Goal: Task Accomplishment & Management: Manage account settings

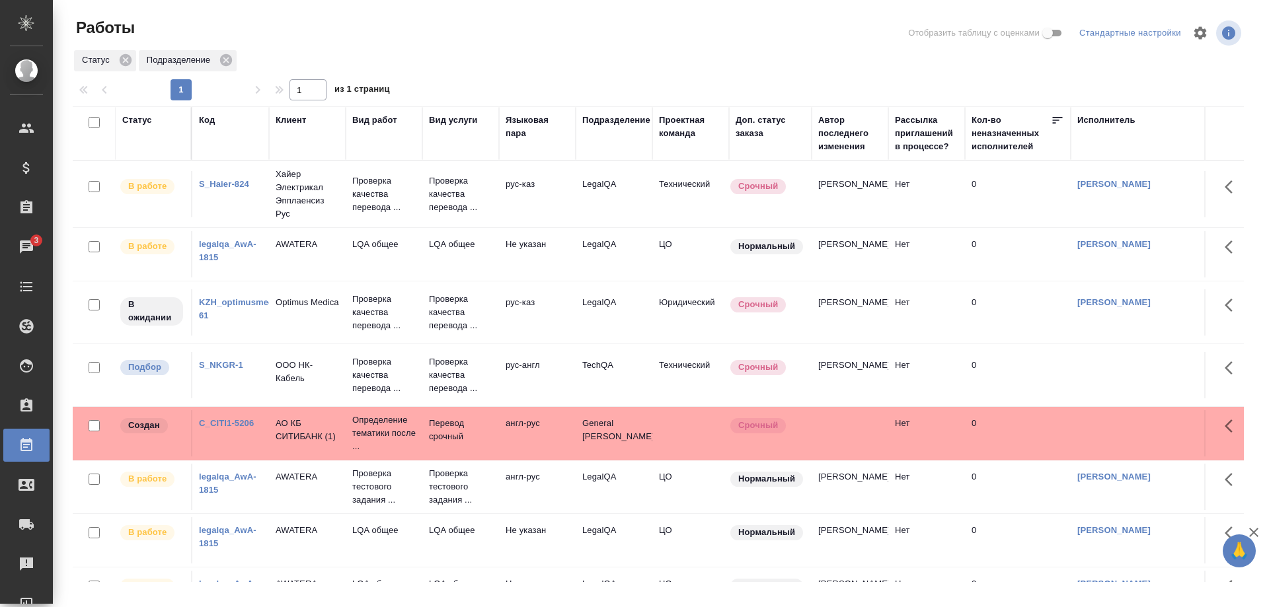
click at [209, 242] on link "legalqa_AwA-1815" at bounding box center [227, 250] width 57 height 23
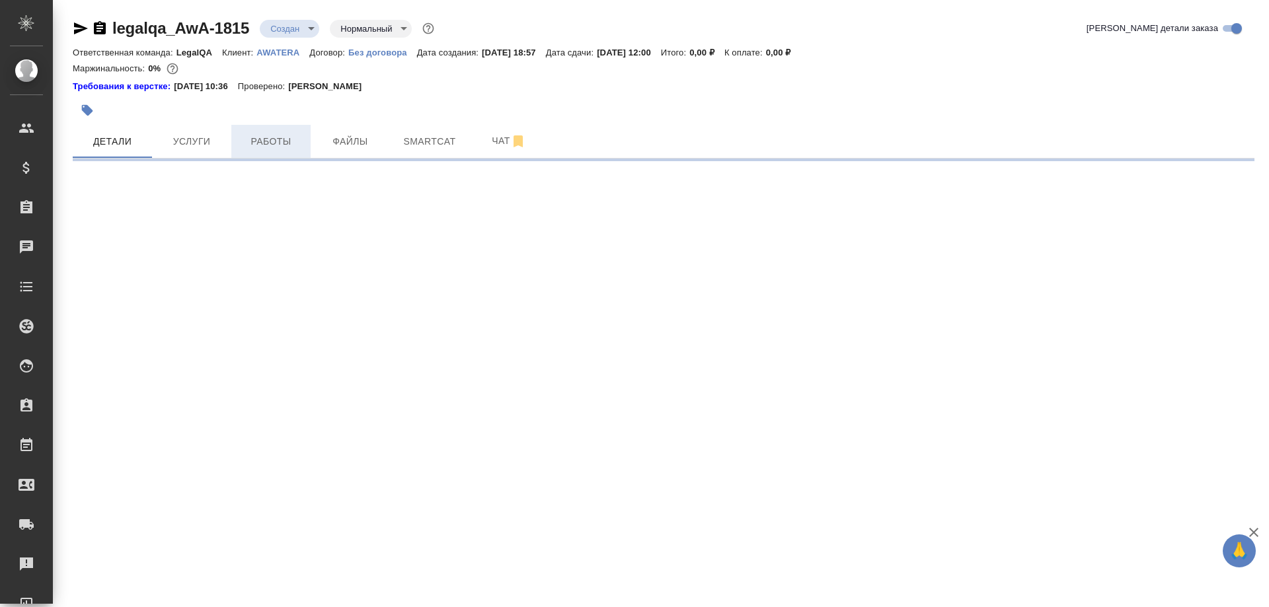
click at [280, 144] on span "Работы" at bounding box center [270, 141] width 63 height 17
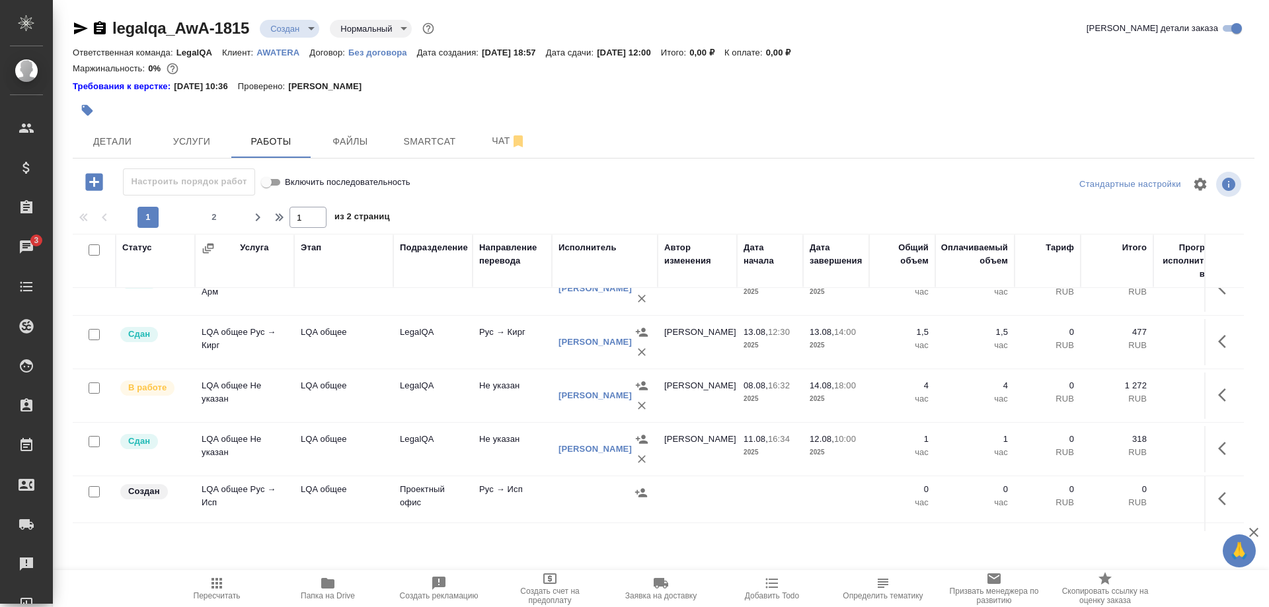
scroll to position [809, 0]
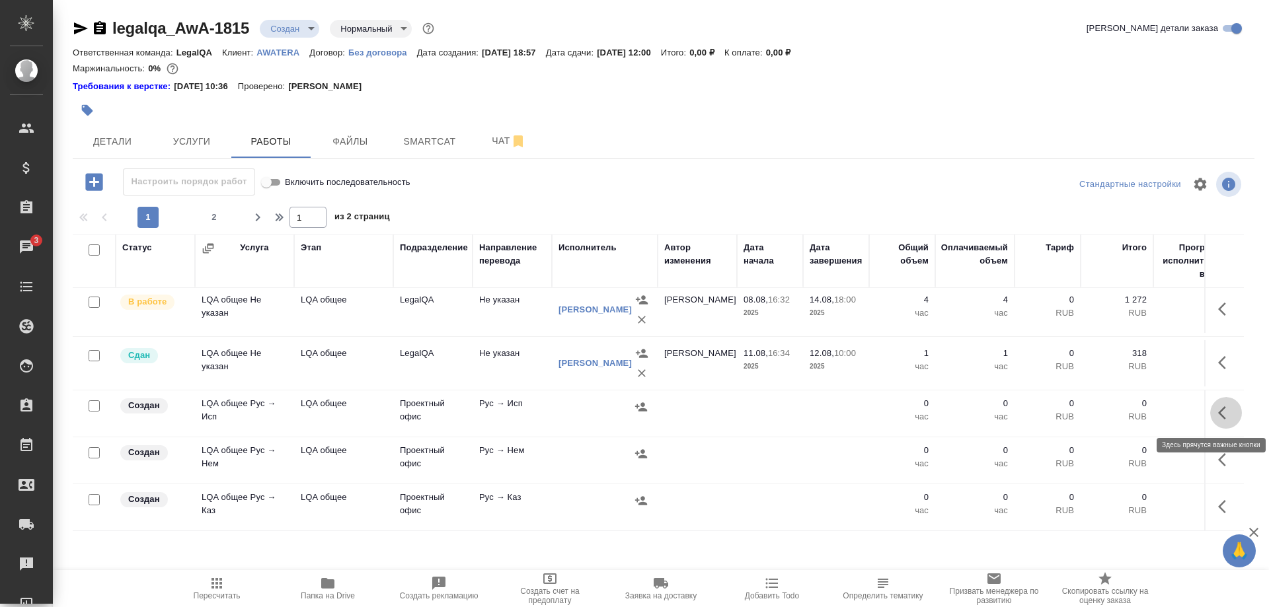
click at [1215, 412] on button "button" at bounding box center [1226, 413] width 32 height 32
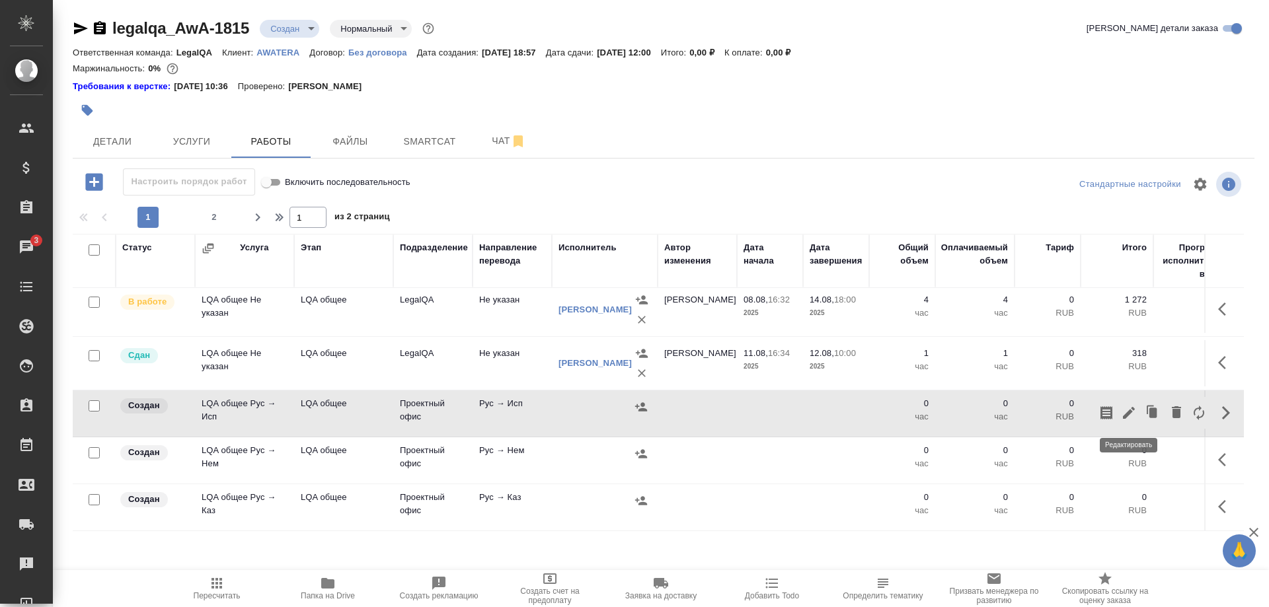
click at [1130, 415] on icon "button" at bounding box center [1129, 413] width 16 height 16
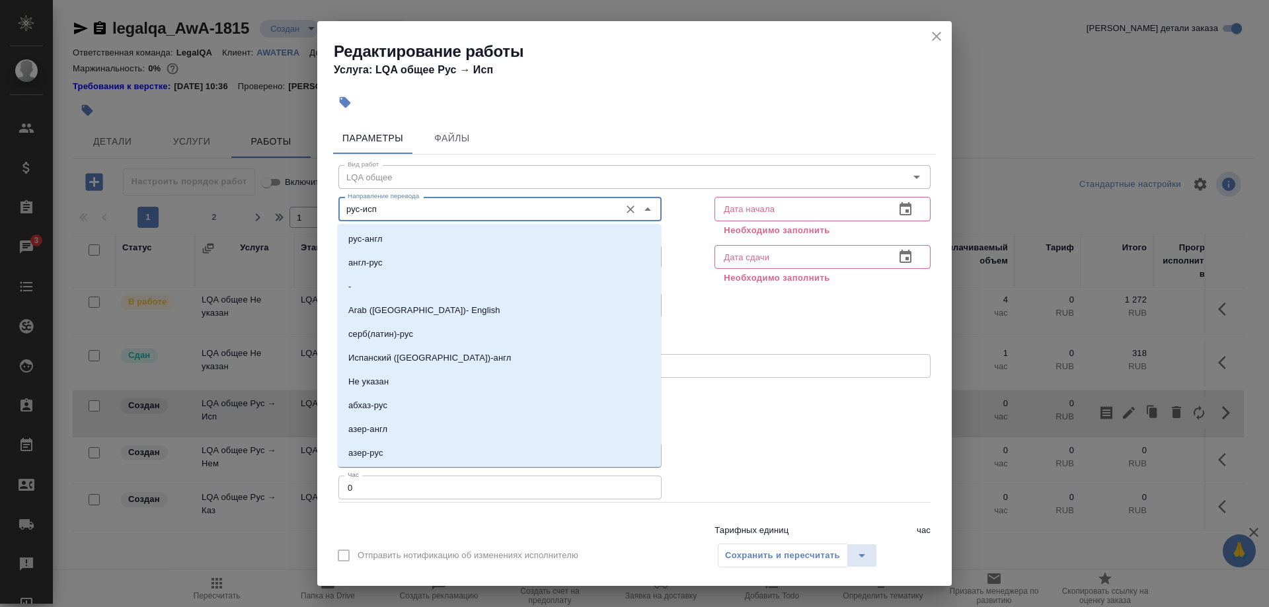
click at [418, 205] on input "рус-исп" at bounding box center [477, 209] width 271 height 16
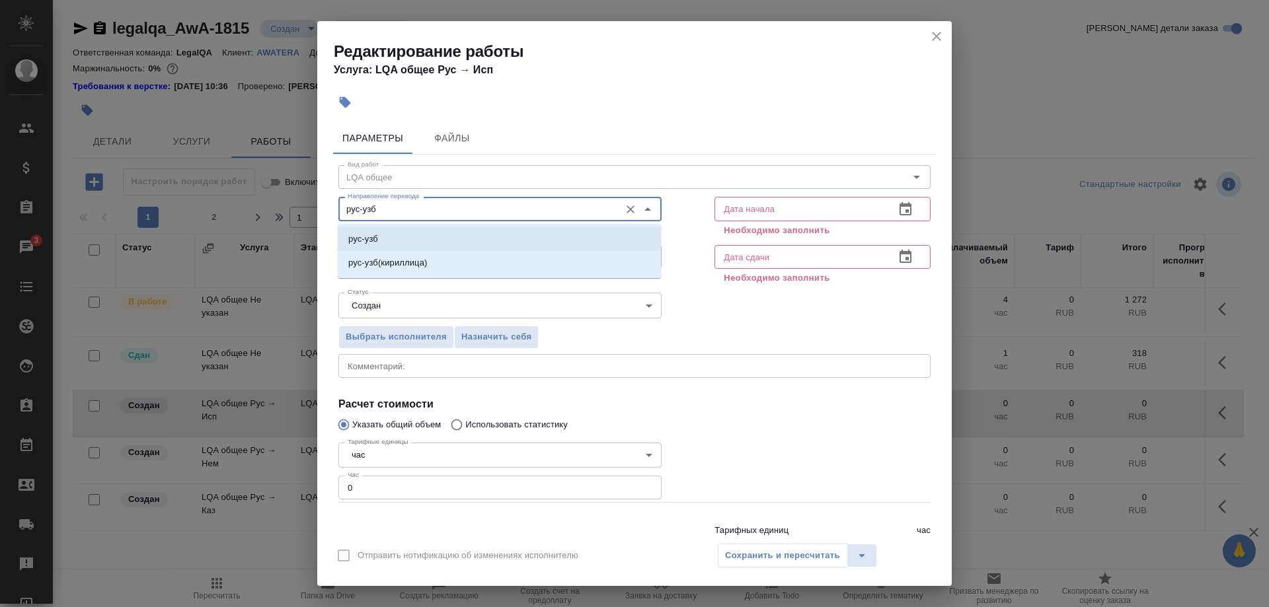
click at [400, 238] on li "рус-узб" at bounding box center [499, 239] width 323 height 24
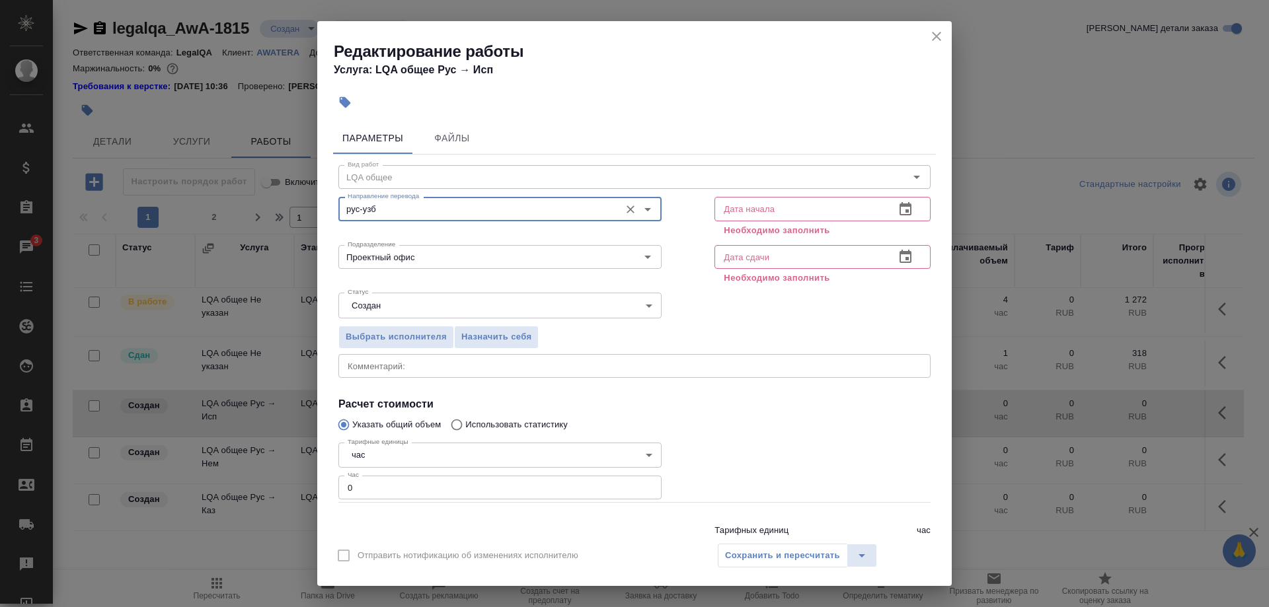
type input "рус-узб"
click at [750, 208] on input "text" at bounding box center [799, 209] width 170 height 24
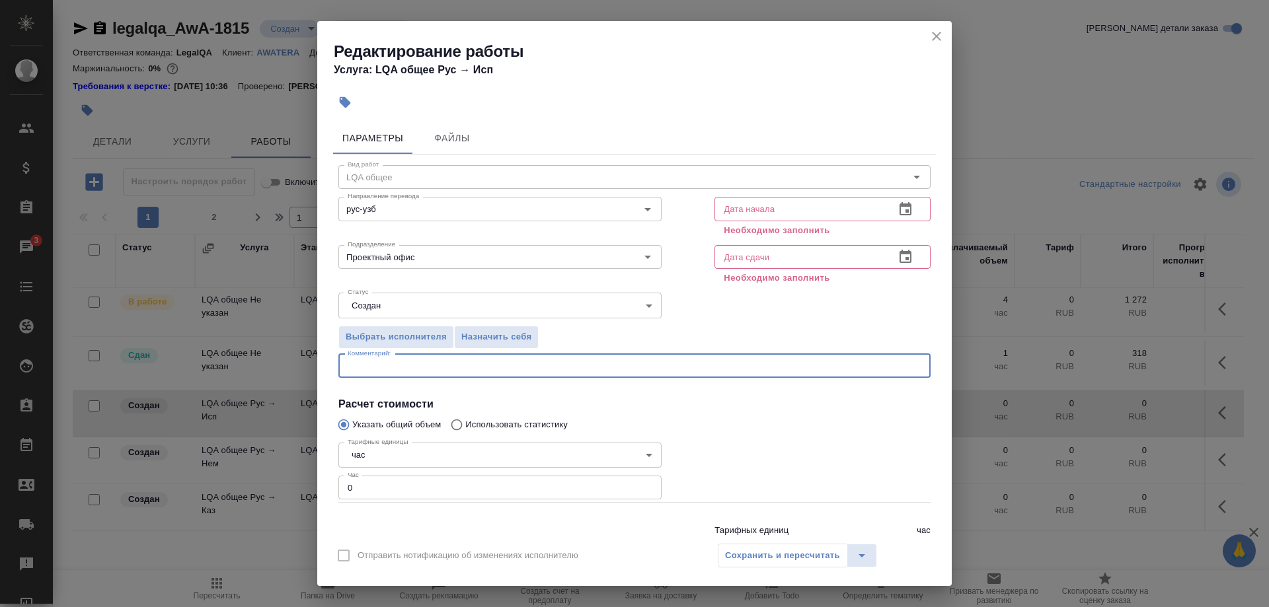
click at [519, 364] on textarea at bounding box center [635, 366] width 574 height 10
type textarea "Р"
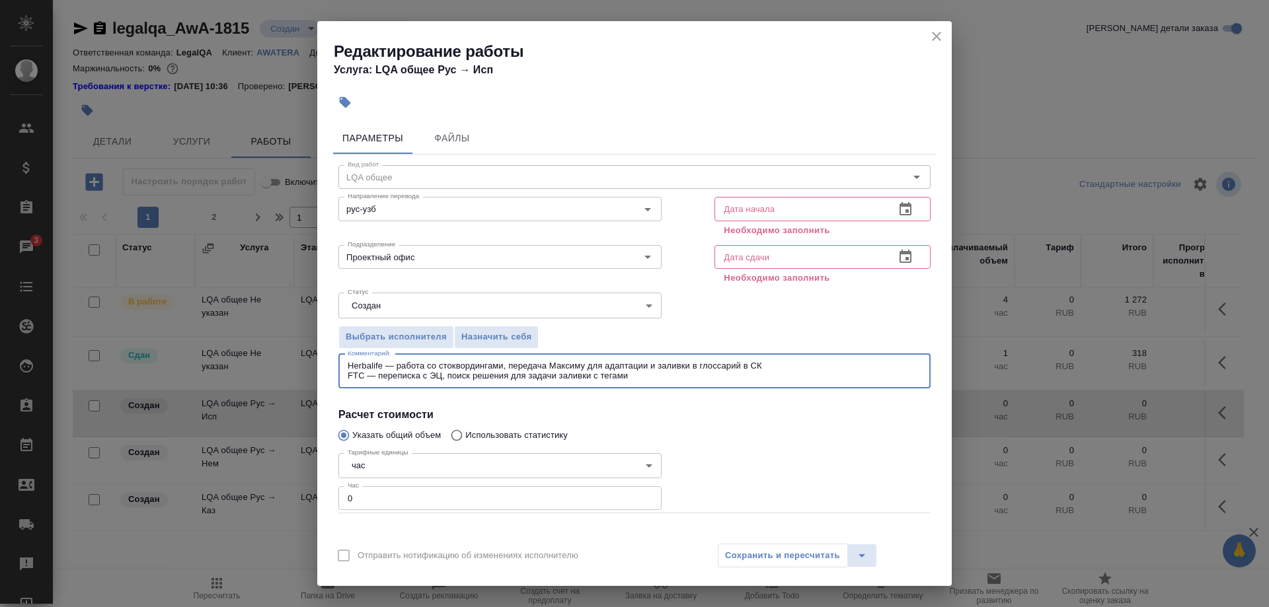
type textarea "Herbalife — работа со стоквордингами, передача Максиму для адаптации и заливки …"
drag, startPoint x: 630, startPoint y: 375, endPoint x: 307, endPoint y: 358, distance: 323.6
click at [348, 361] on textarea "Herbalife — работа со стоквордингами, передача Максиму для адаптации и заливки …" at bounding box center [635, 371] width 574 height 20
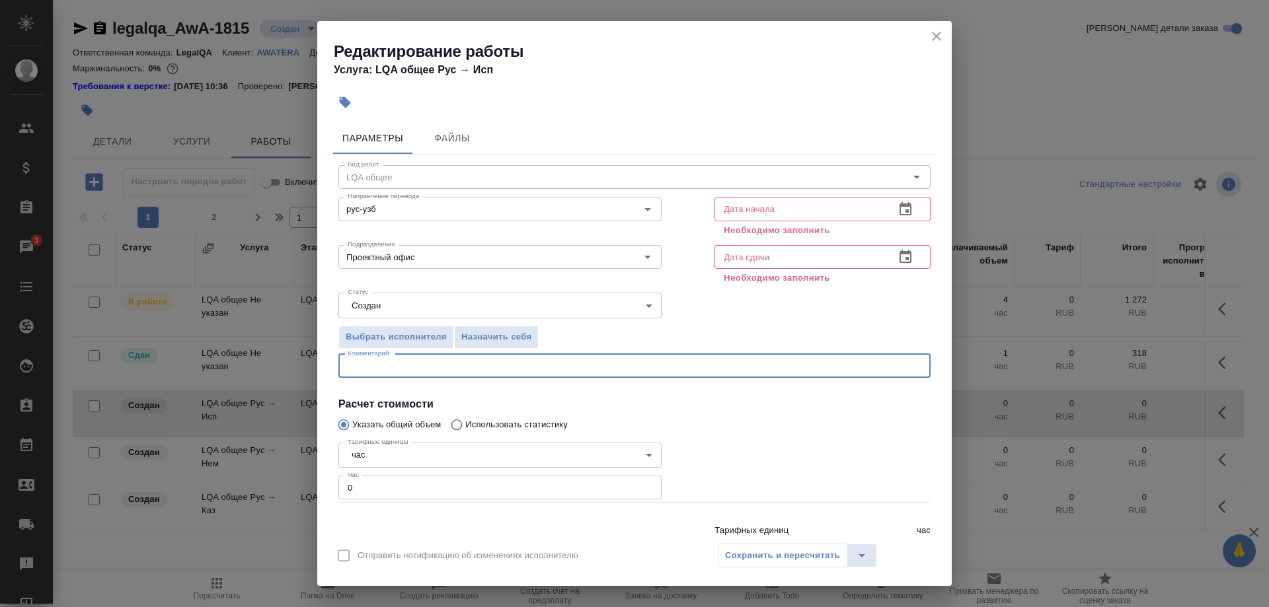
click at [933, 38] on icon "close" at bounding box center [937, 36] width 16 height 16
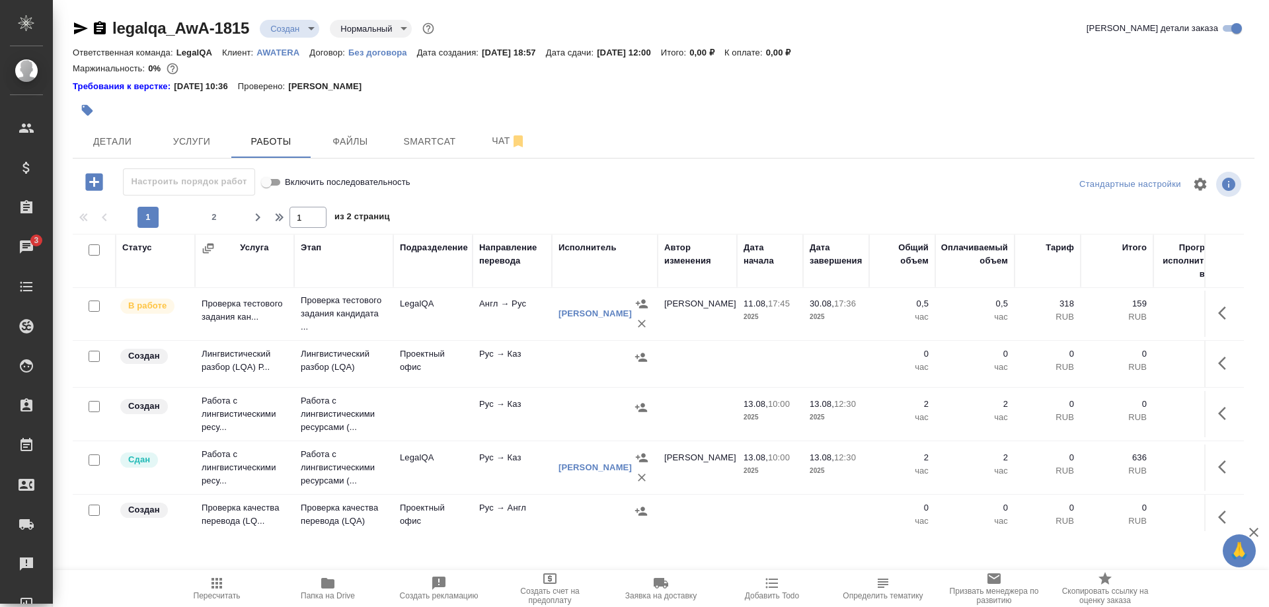
scroll to position [0, 0]
click at [1213, 410] on button "button" at bounding box center [1226, 415] width 32 height 32
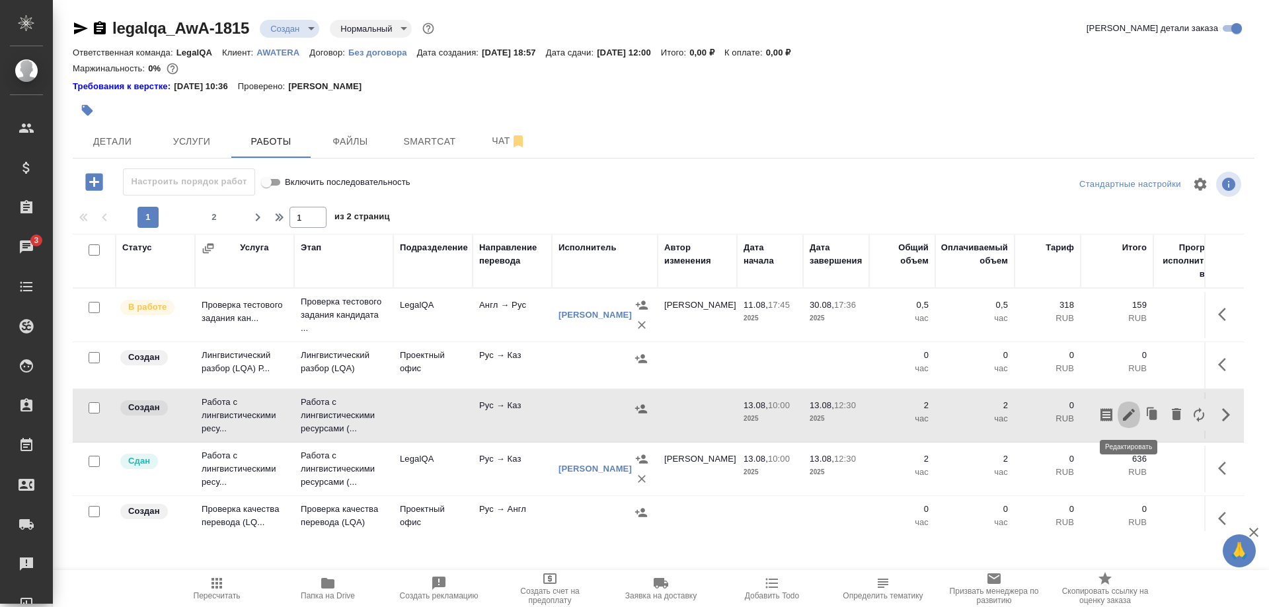
click at [1129, 414] on icon "button" at bounding box center [1129, 415] width 12 height 12
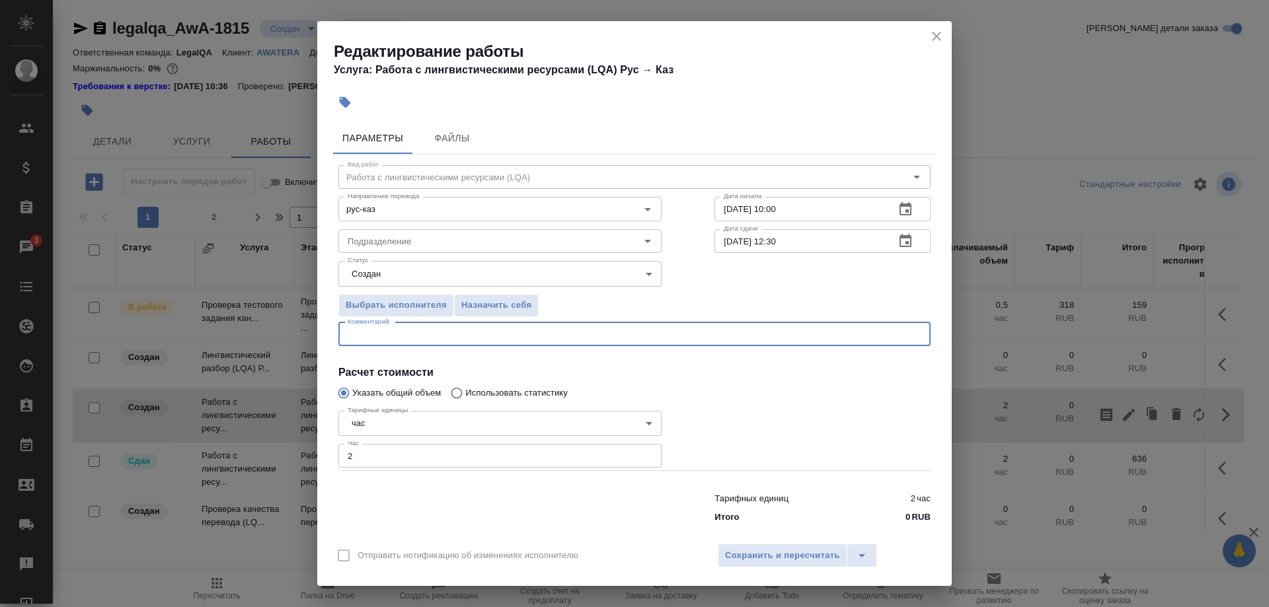
click at [605, 339] on textarea at bounding box center [635, 334] width 574 height 10
paste textarea "Herbalife — работа со стоквордингами, передача Максиму для адаптации и заливки …"
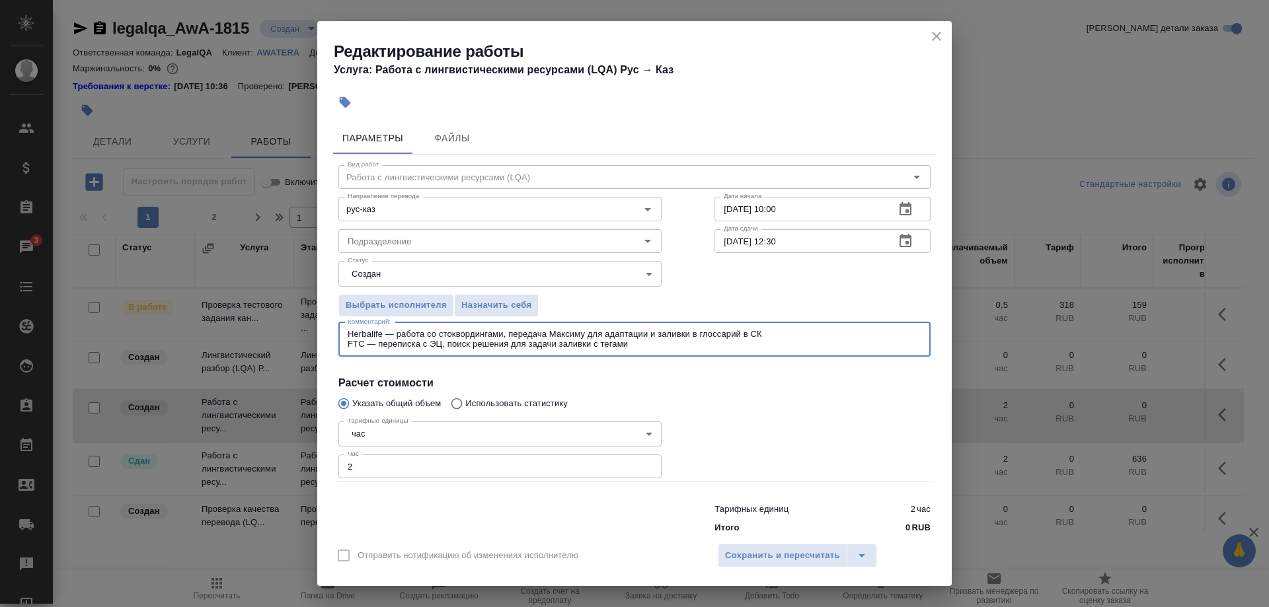
drag, startPoint x: 631, startPoint y: 346, endPoint x: 320, endPoint y: 352, distance: 311.3
click at [348, 350] on textarea "Herbalife — работа со стоквордингами, передача Максиму для адаптации и заливки …" at bounding box center [635, 339] width 574 height 20
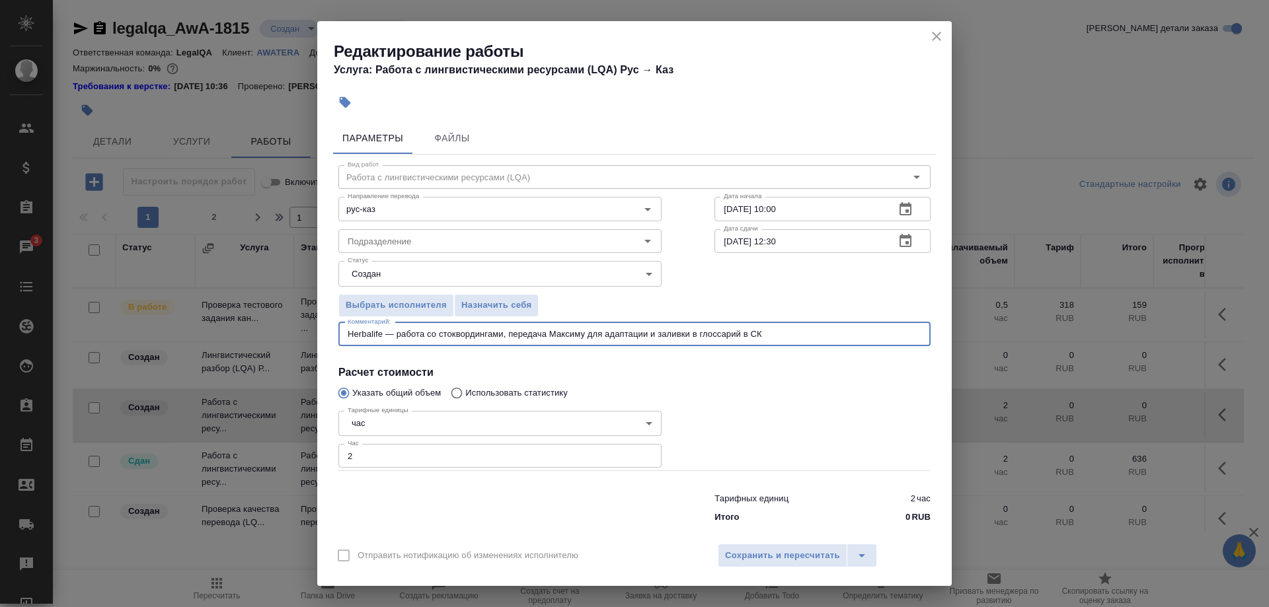
type textarea "Herbalife — работа со стоквордингами, передача Максиму для адаптации и заливки …"
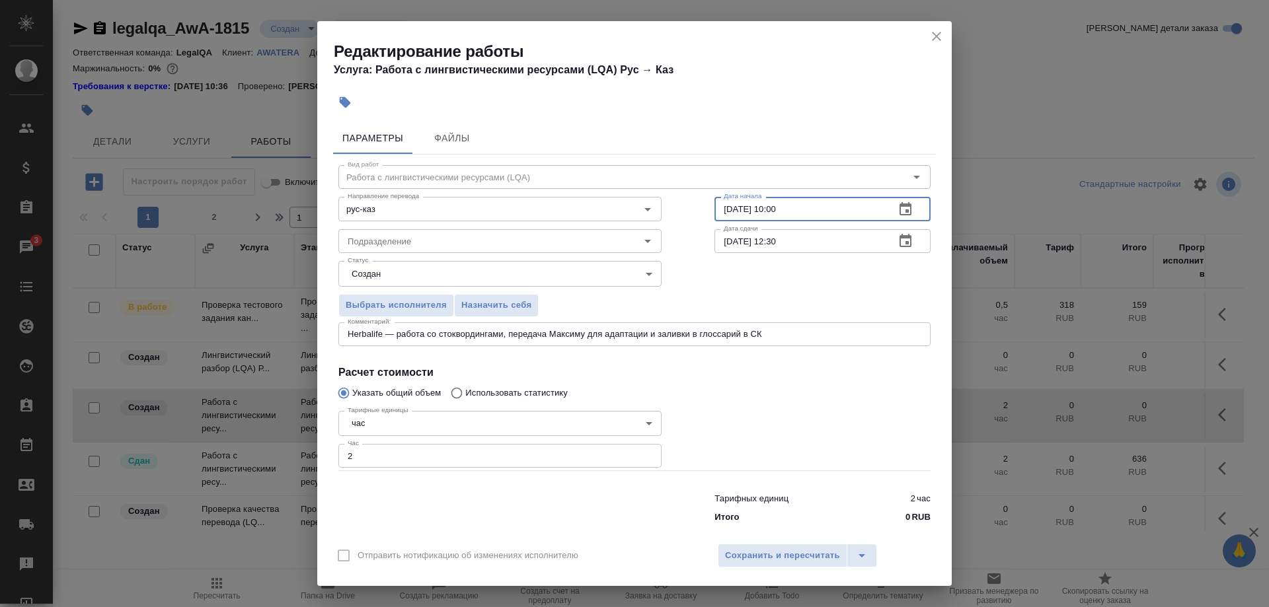
click at [723, 217] on input "[DATE] 10:00" at bounding box center [799, 209] width 170 height 24
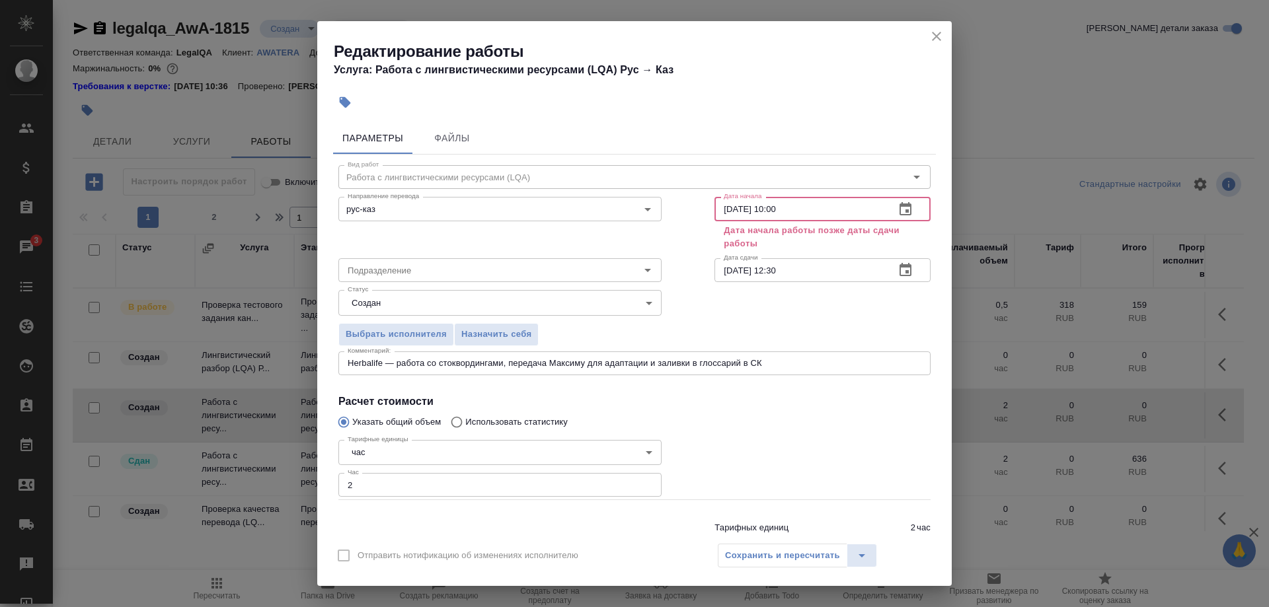
type input "[DATE] 10:00"
click at [720, 269] on input "[DATE] 12:30" at bounding box center [799, 270] width 170 height 24
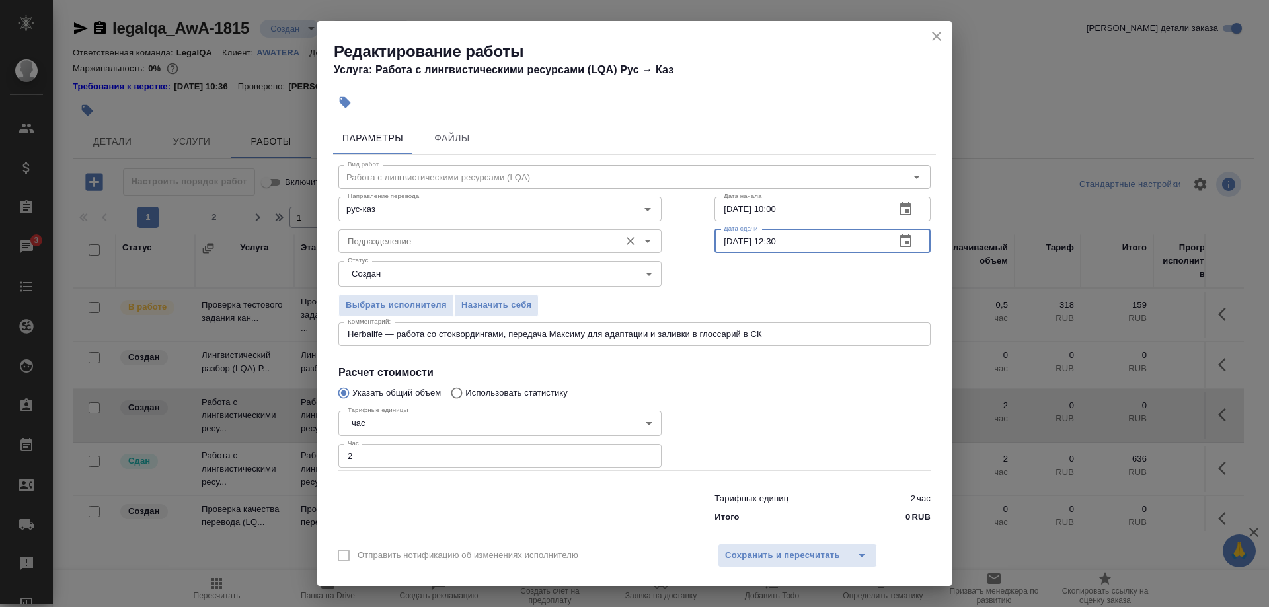
type input "[DATE] 12:30"
click at [471, 249] on input "Подразделение" at bounding box center [477, 241] width 271 height 16
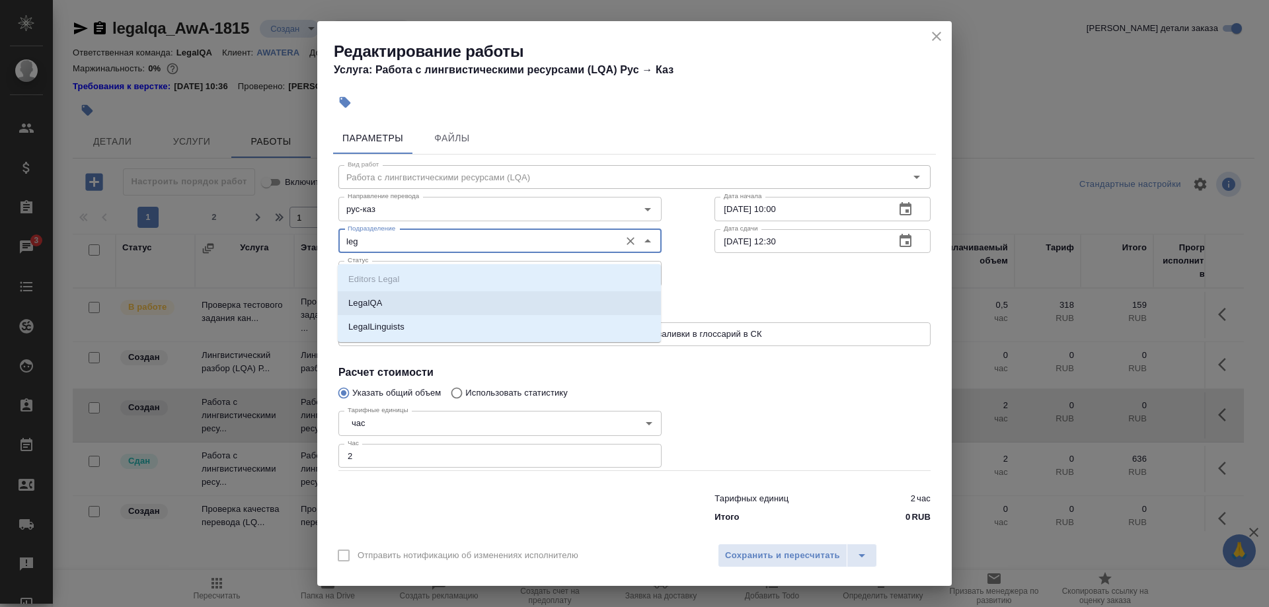
click at [389, 298] on li "LegalQA" at bounding box center [499, 303] width 323 height 24
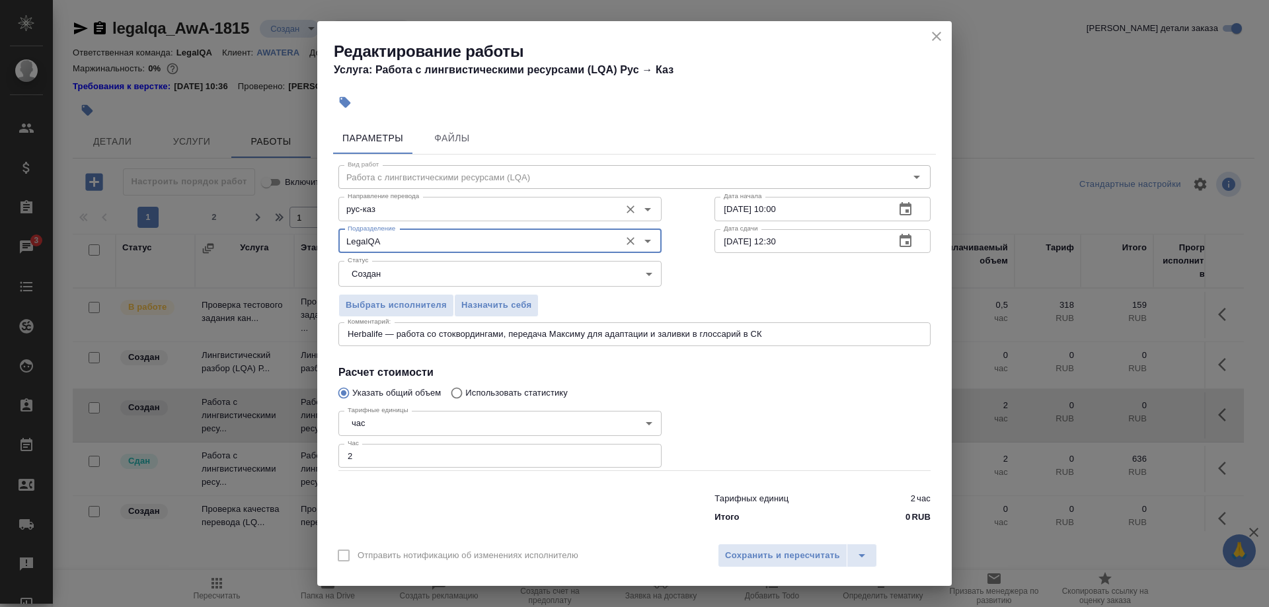
click at [402, 209] on div "рус-каз Направление перевода" at bounding box center [499, 209] width 323 height 24
type input "LegalQA"
click at [431, 217] on input "рус-каз" at bounding box center [477, 209] width 271 height 16
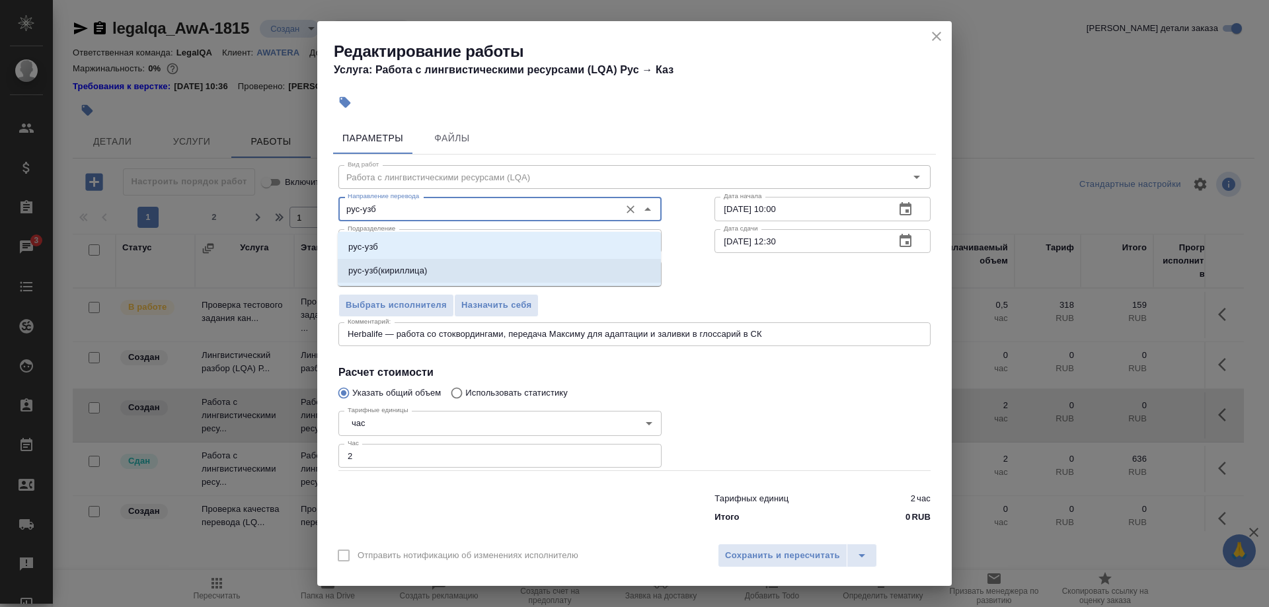
type input "рус-узб"
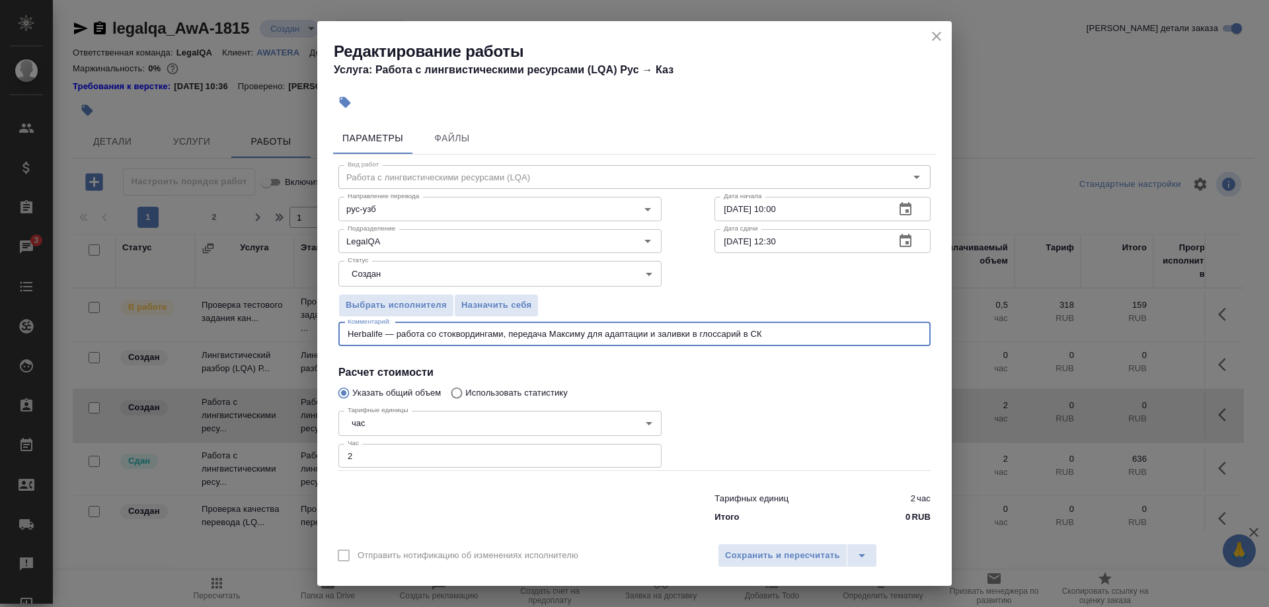
click at [473, 339] on textarea "Herbalife — работа со стоквордингами, передача Максиму для адаптации и заливки …" at bounding box center [635, 334] width 574 height 10
click at [431, 339] on textarea "Herbalife — работа со стоквордингами, передача Максиму для адаптации и заливки …" at bounding box center [635, 334] width 574 height 10
click at [425, 339] on textarea "Herbalife — работа со мультиязычными стоквордингами, передача Максиму для адапт…" at bounding box center [635, 334] width 574 height 10
type textarea "Herbalife — работа с мультиязычными стоквордингами, передача Максиму для адапта…"
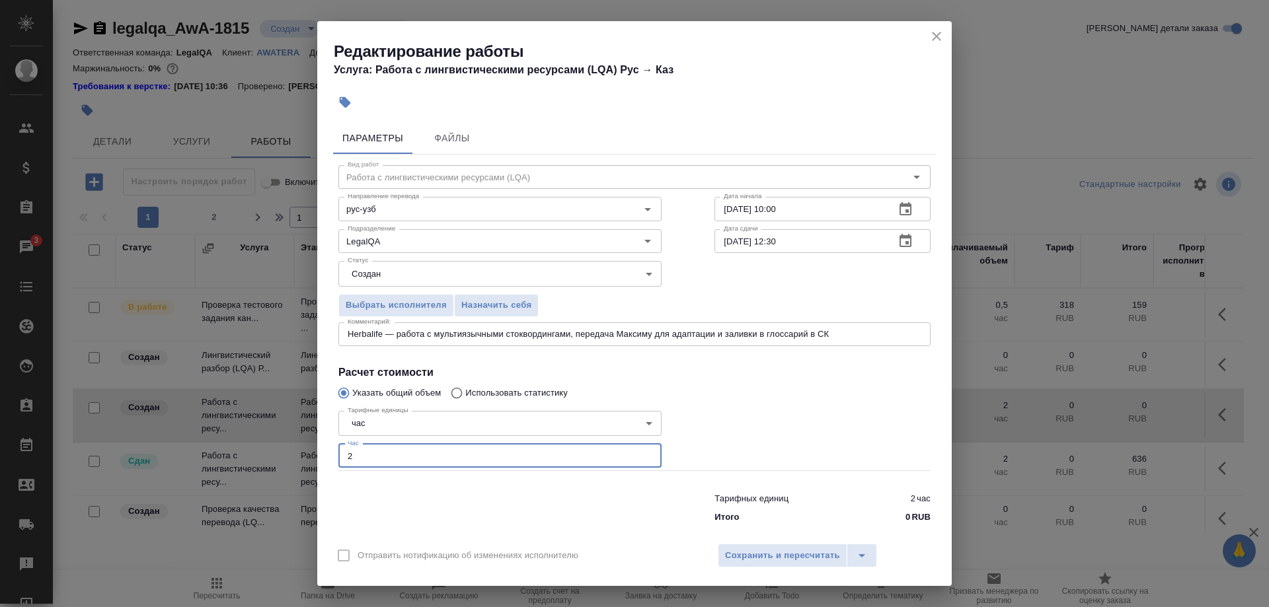
drag, startPoint x: 381, startPoint y: 450, endPoint x: 317, endPoint y: 453, distance: 63.5
click at [338, 453] on input "2" at bounding box center [499, 456] width 323 height 24
type input "1"
click at [401, 282] on body "🙏 .cls-1 fill:#fff; AWATERA [PERSON_NAME] Спецификации Заказы 3 Чаты Todo Проек…" at bounding box center [634, 303] width 1269 height 607
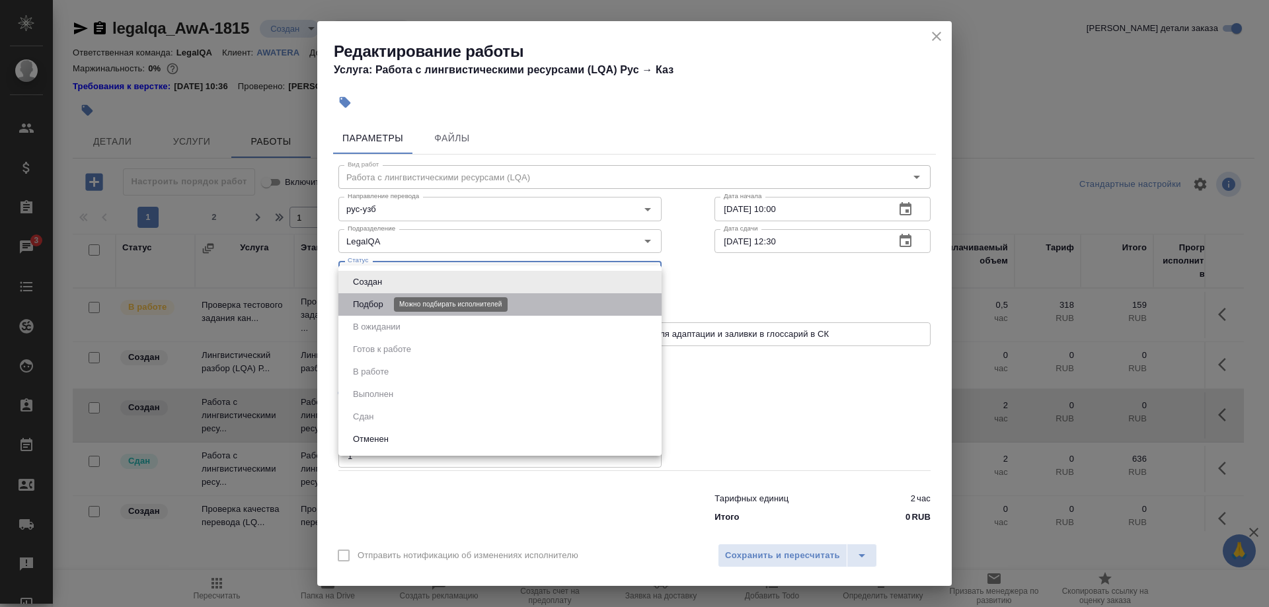
click at [361, 306] on button "Подбор" at bounding box center [368, 304] width 38 height 15
type input "recruiting"
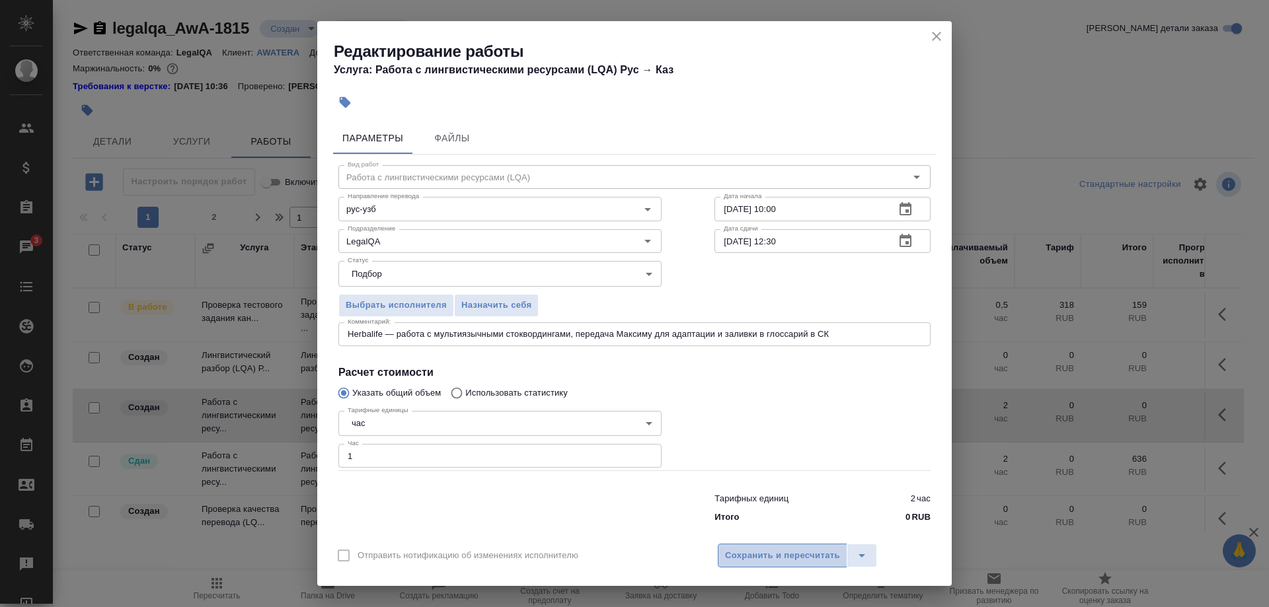
click at [742, 550] on span "Сохранить и пересчитать" at bounding box center [782, 556] width 115 height 15
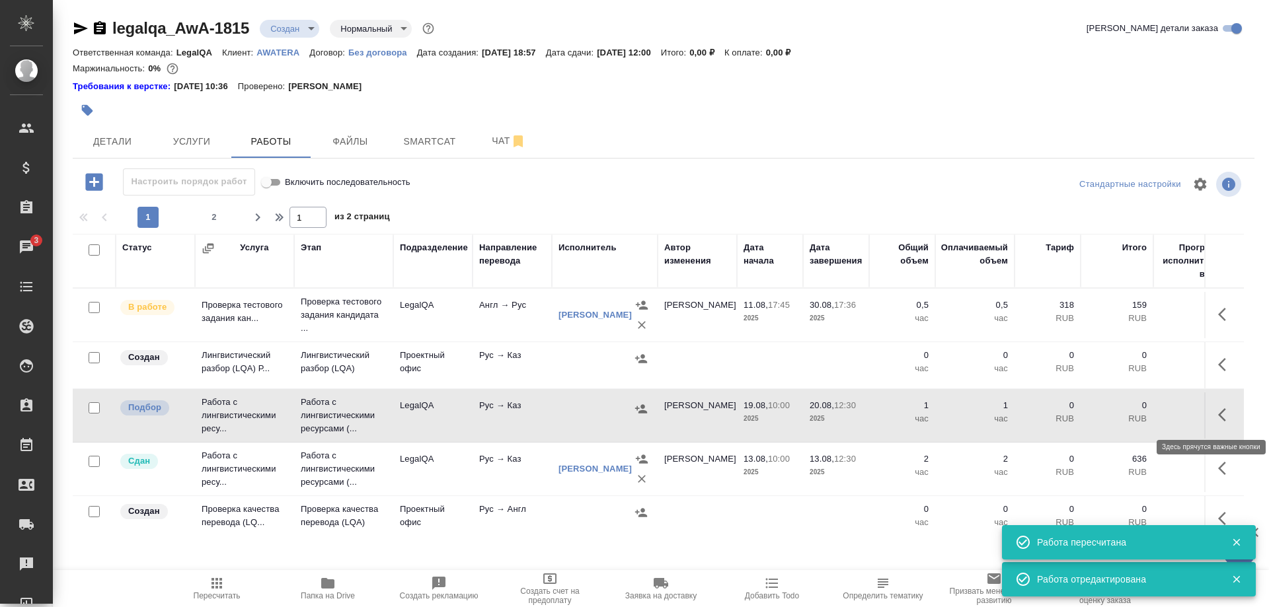
click at [1219, 415] on icon "button" at bounding box center [1222, 414] width 8 height 13
click at [1122, 411] on icon "button" at bounding box center [1129, 415] width 16 height 16
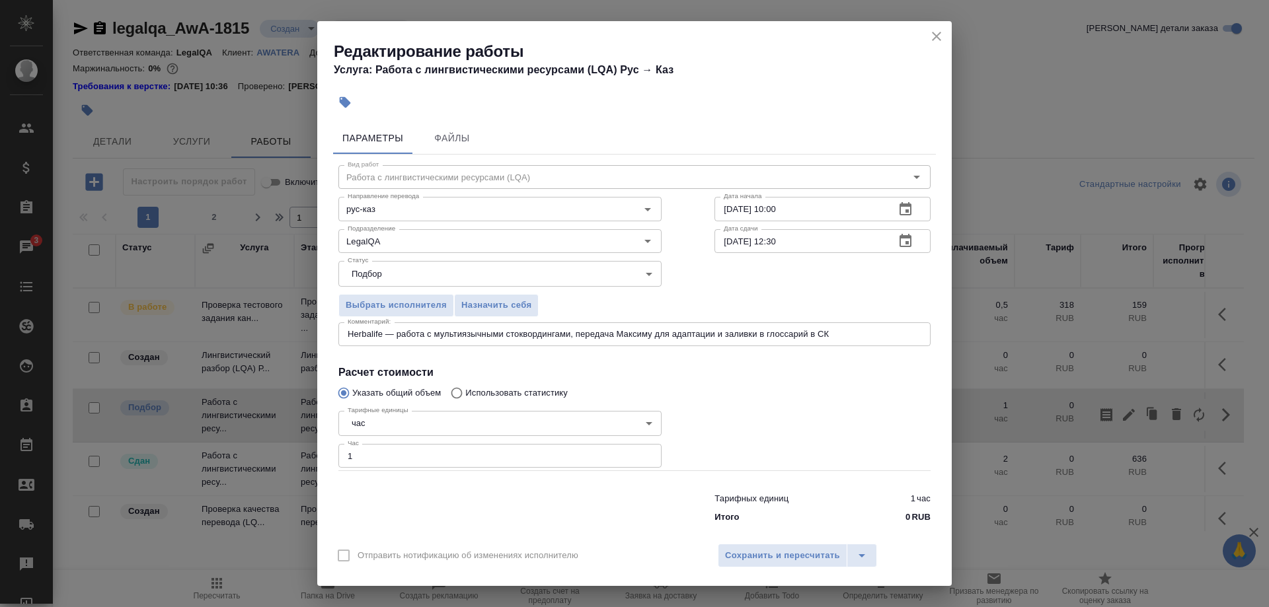
click at [425, 280] on body "🙏 .cls-1 fill:#fff; AWATERA [PERSON_NAME] Спецификации Заказы 3 Чаты Todo Проек…" at bounding box center [634, 303] width 1269 height 607
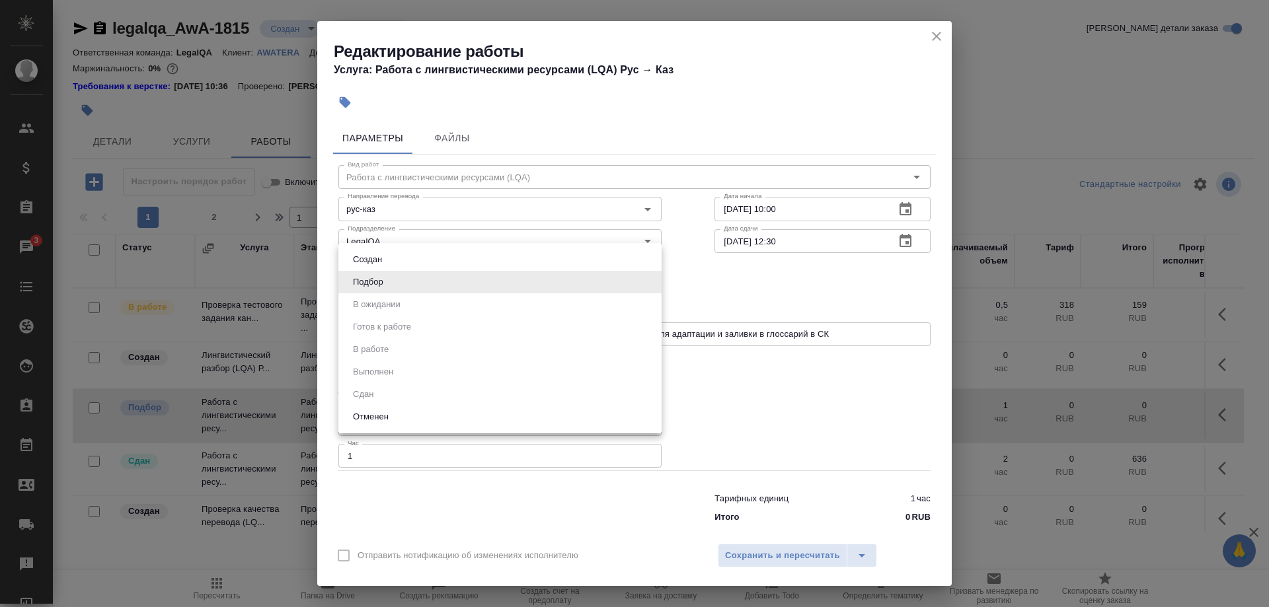
drag, startPoint x: 705, startPoint y: 291, endPoint x: 634, endPoint y: 304, distance: 72.6
click at [699, 295] on div at bounding box center [634, 303] width 1269 height 607
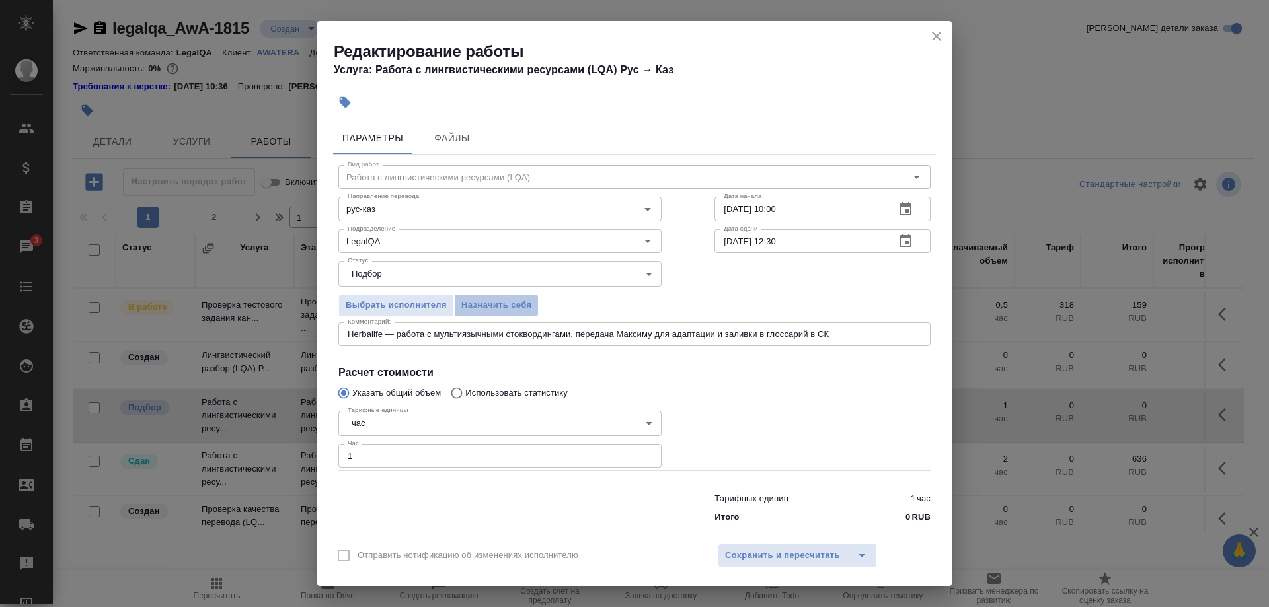
drag, startPoint x: 505, startPoint y: 310, endPoint x: 563, endPoint y: 398, distance: 105.9
click at [504, 311] on span "Назначить себя" at bounding box center [496, 305] width 70 height 15
click at [752, 544] on button "Сохранить и пересчитать" at bounding box center [783, 556] width 130 height 24
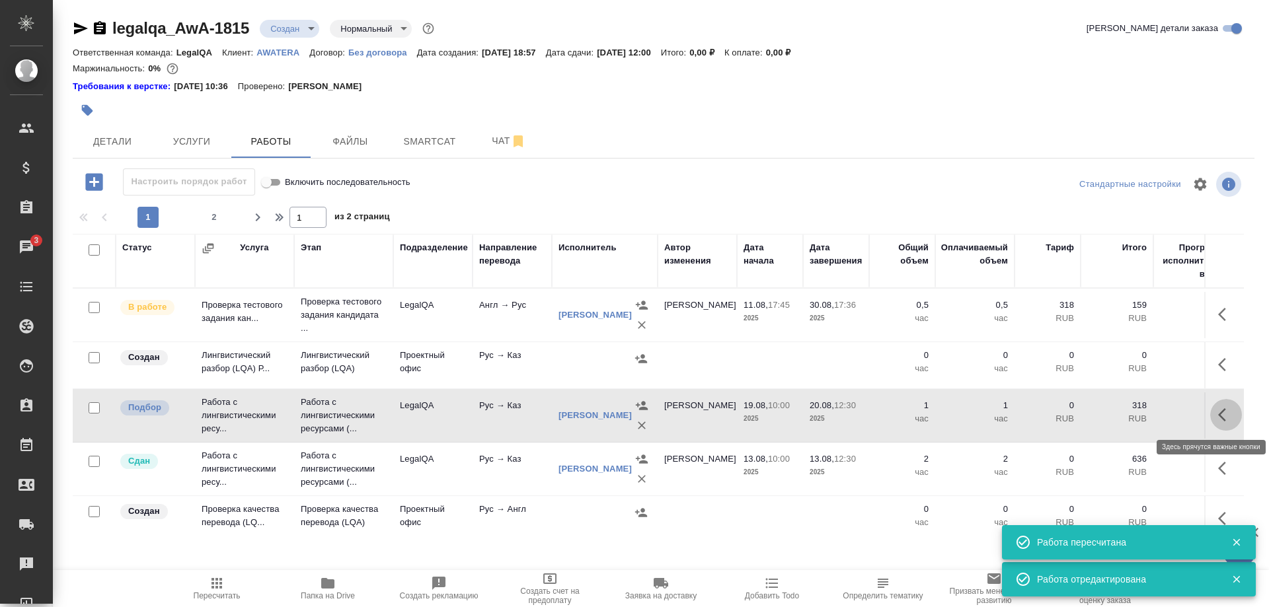
click at [1217, 416] on button "button" at bounding box center [1226, 415] width 32 height 32
click at [1126, 416] on icon "button" at bounding box center [1129, 415] width 12 height 12
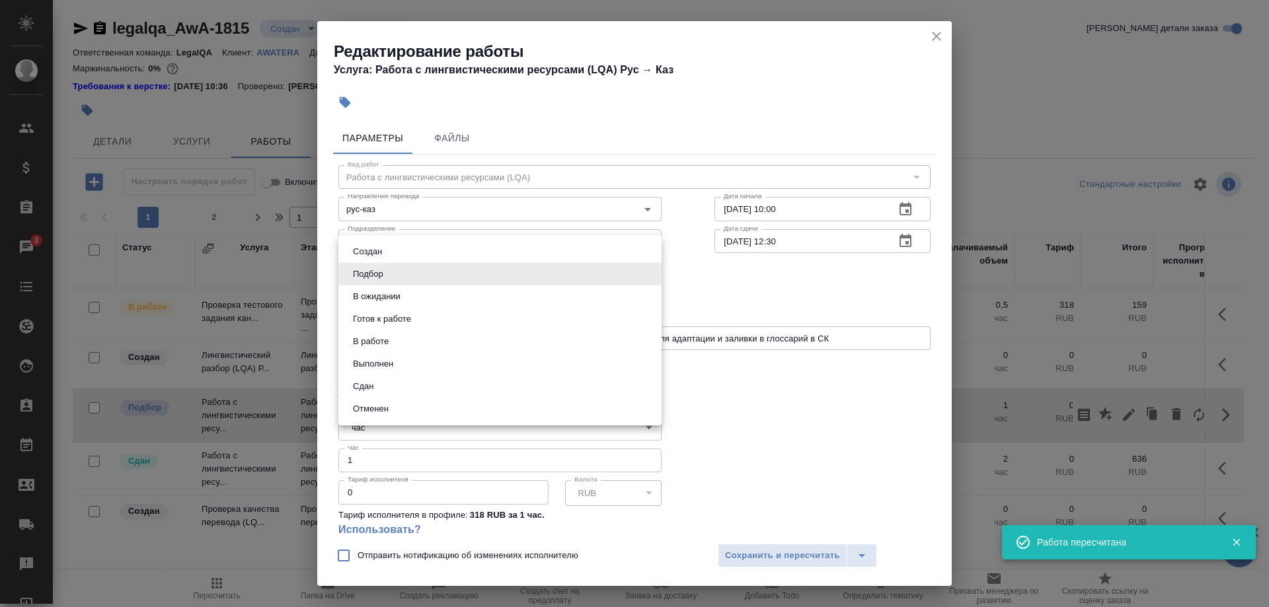
click at [504, 279] on body "🙏 .cls-1 fill:#fff; AWATERA [PERSON_NAME] Спецификации Заказы 3 Чаты Todo Проек…" at bounding box center [634, 303] width 1269 height 607
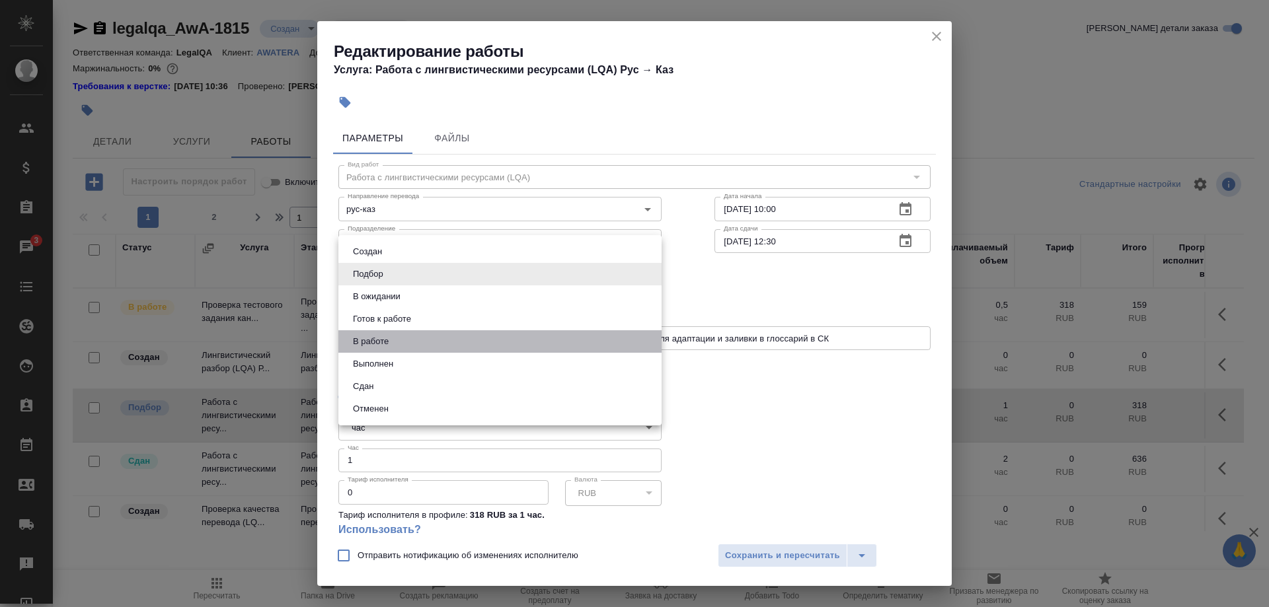
drag, startPoint x: 364, startPoint y: 334, endPoint x: 447, endPoint y: 347, distance: 83.7
click at [364, 335] on li "В работе" at bounding box center [499, 341] width 323 height 22
type input "inProgress"
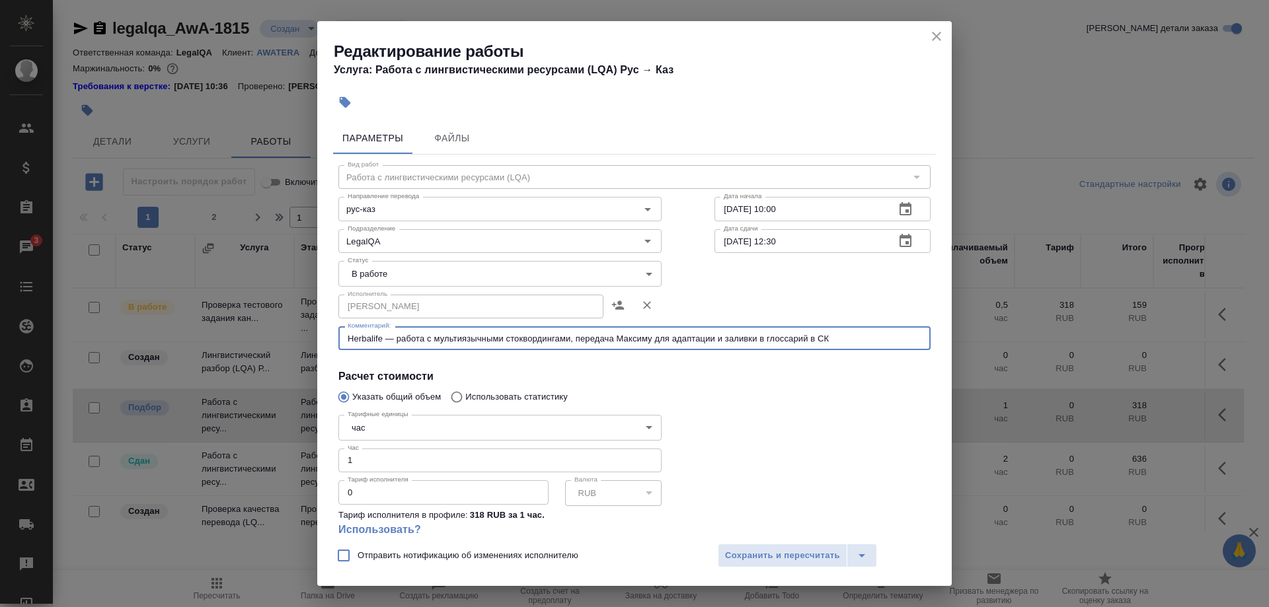
click at [611, 340] on textarea "Herbalife — работа с мультиязычными стоквордингами, передача Максиму для адапта…" at bounding box center [635, 339] width 574 height 10
type textarea "Herbalife — работа с мультиязычными стоквордингами, передача терминологу для ад…"
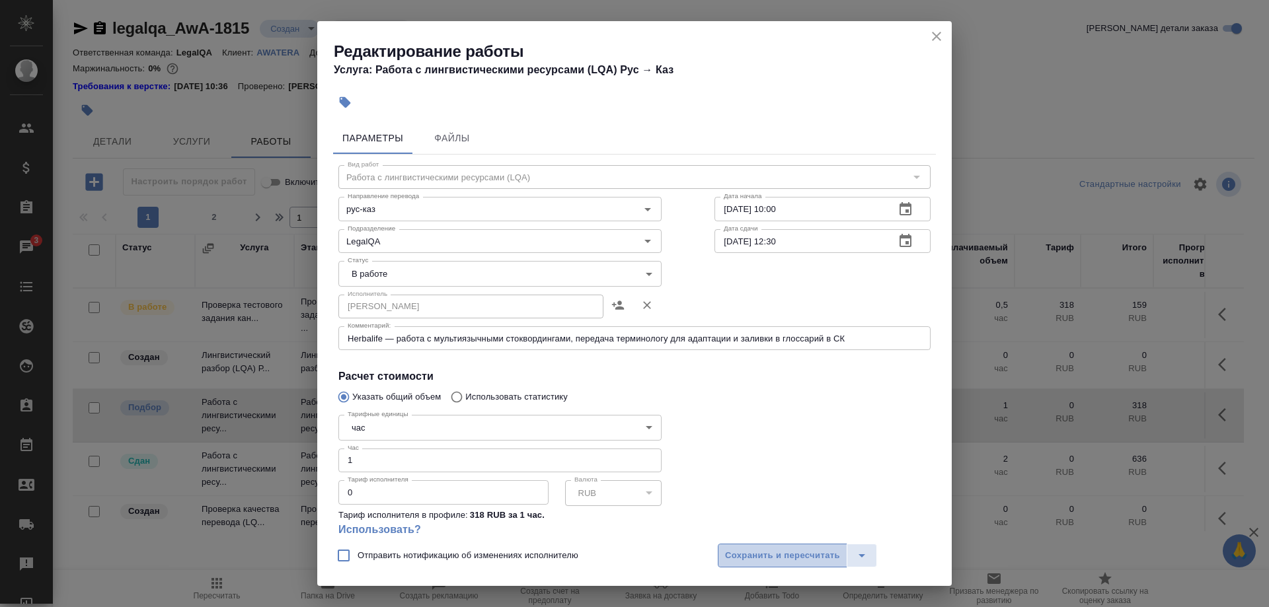
click at [758, 545] on button "Сохранить и пересчитать" at bounding box center [783, 556] width 130 height 24
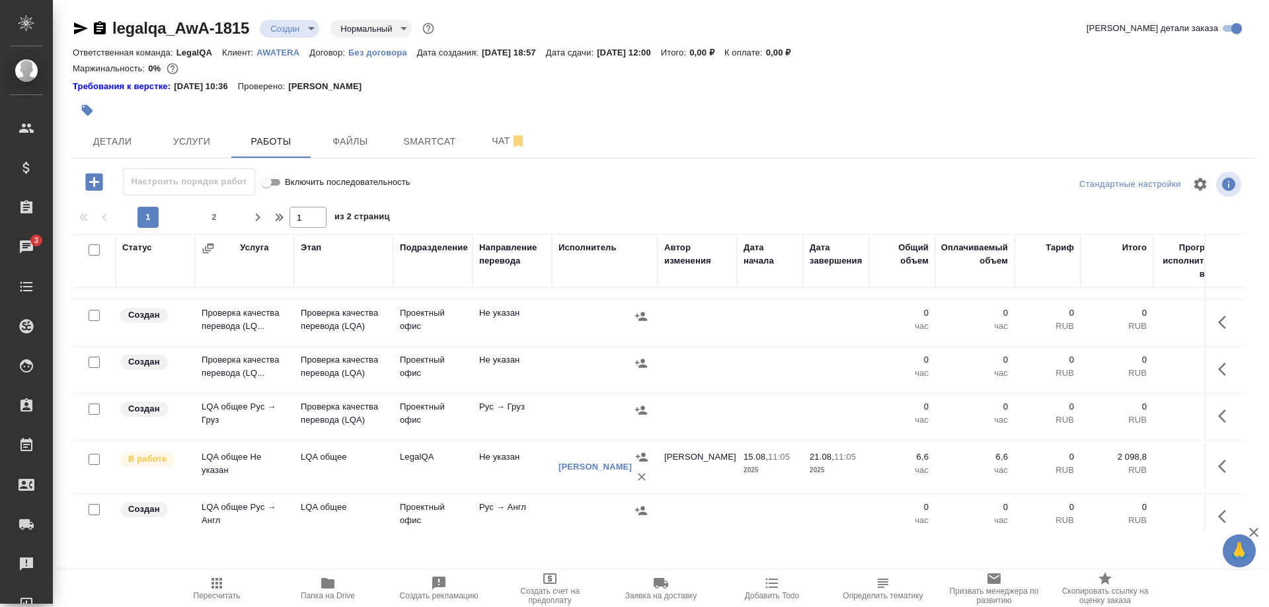
scroll to position [404, 0]
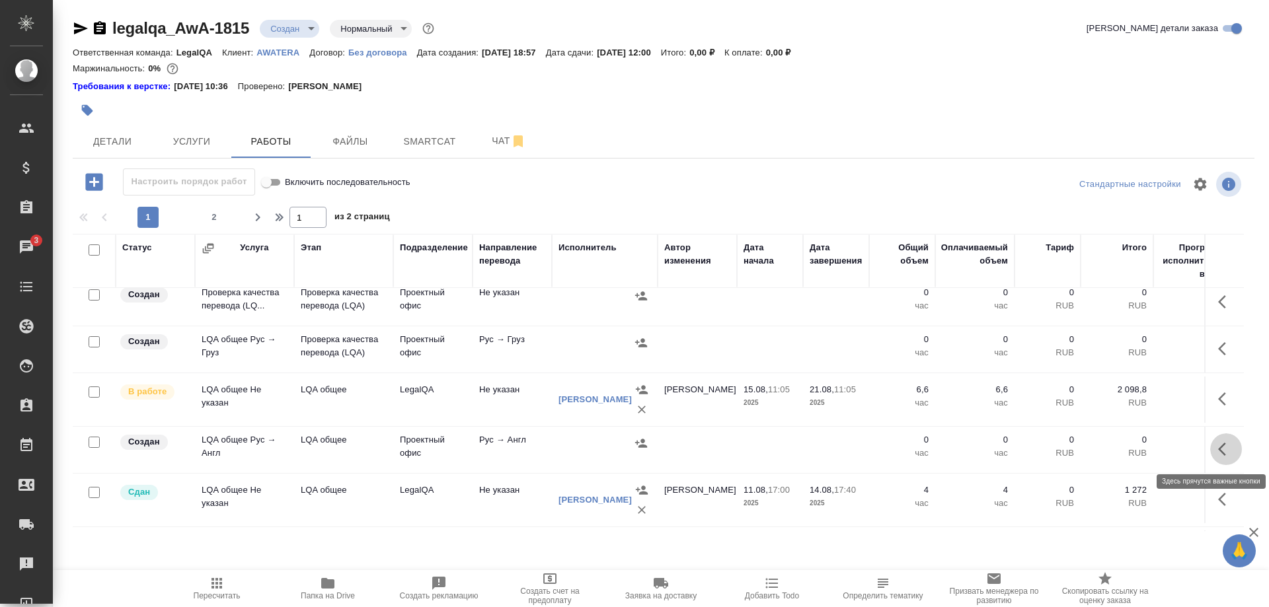
click at [1211, 449] on button "button" at bounding box center [1226, 450] width 32 height 32
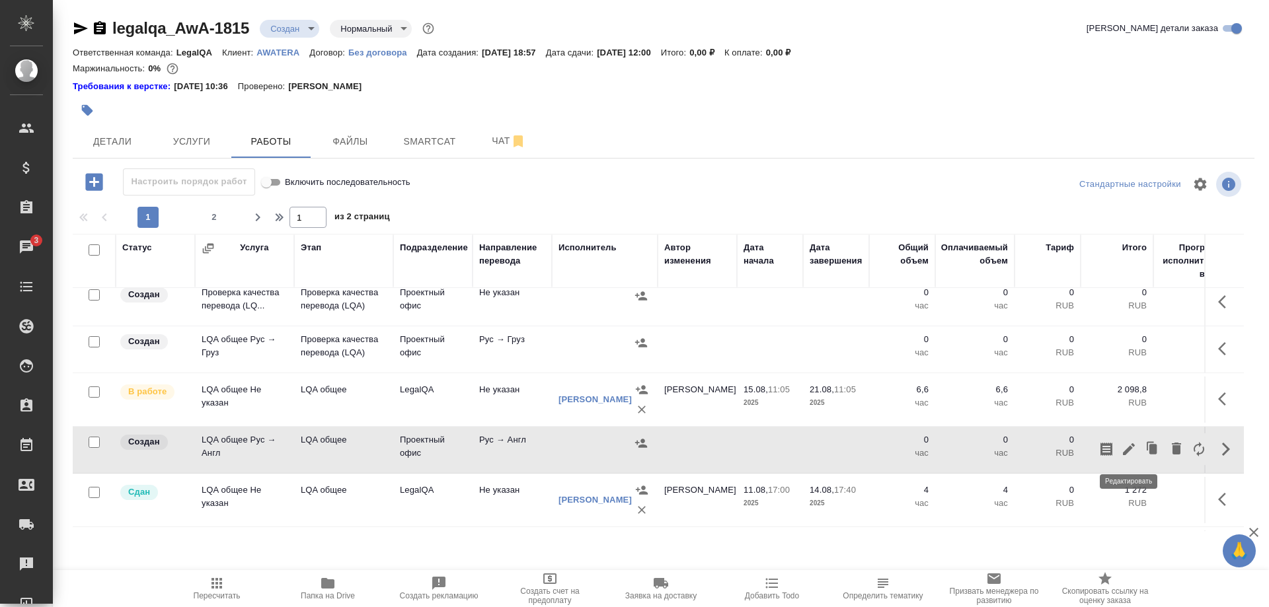
drag, startPoint x: 1146, startPoint y: 448, endPoint x: 1123, endPoint y: 445, distance: 23.4
click at [1123, 447] on div at bounding box center [1152, 450] width 115 height 32
click at [1123, 445] on icon "button" at bounding box center [1129, 449] width 16 height 16
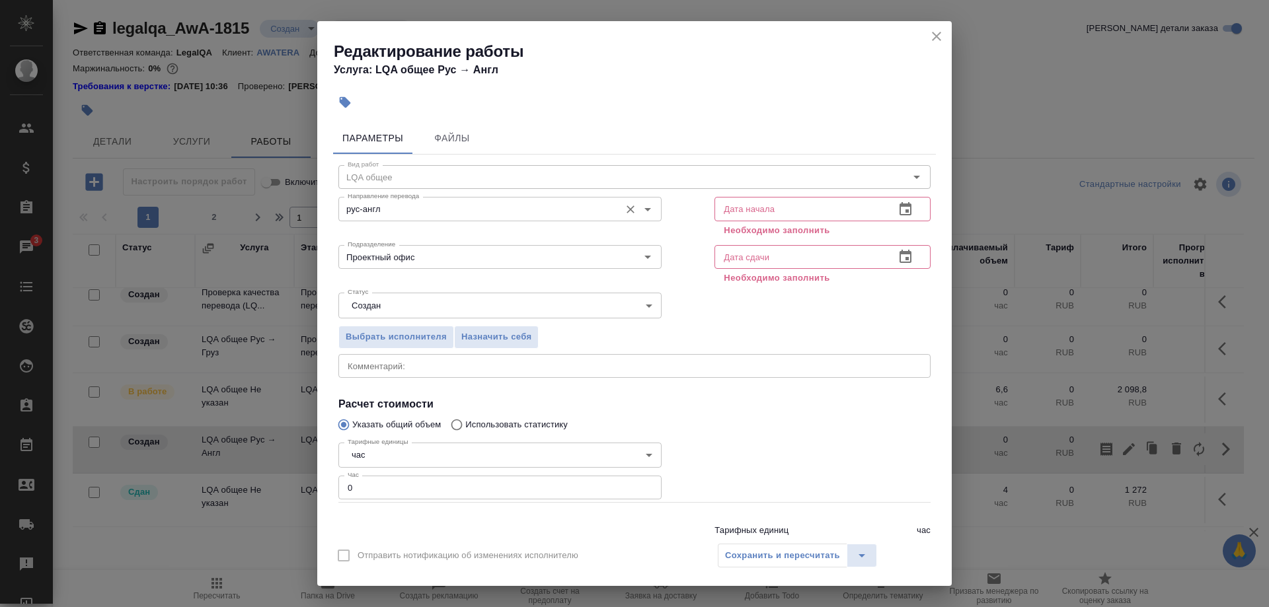
click at [417, 204] on input "рус-англ" at bounding box center [477, 209] width 271 height 16
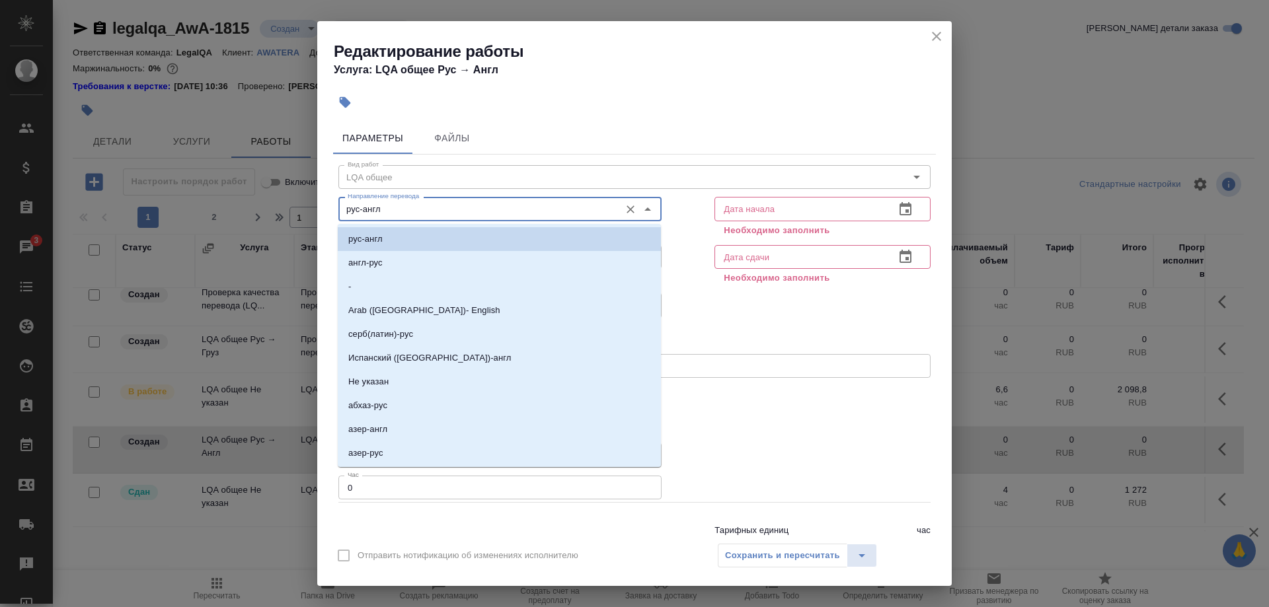
click at [423, 206] on input "рус-англ" at bounding box center [477, 209] width 271 height 16
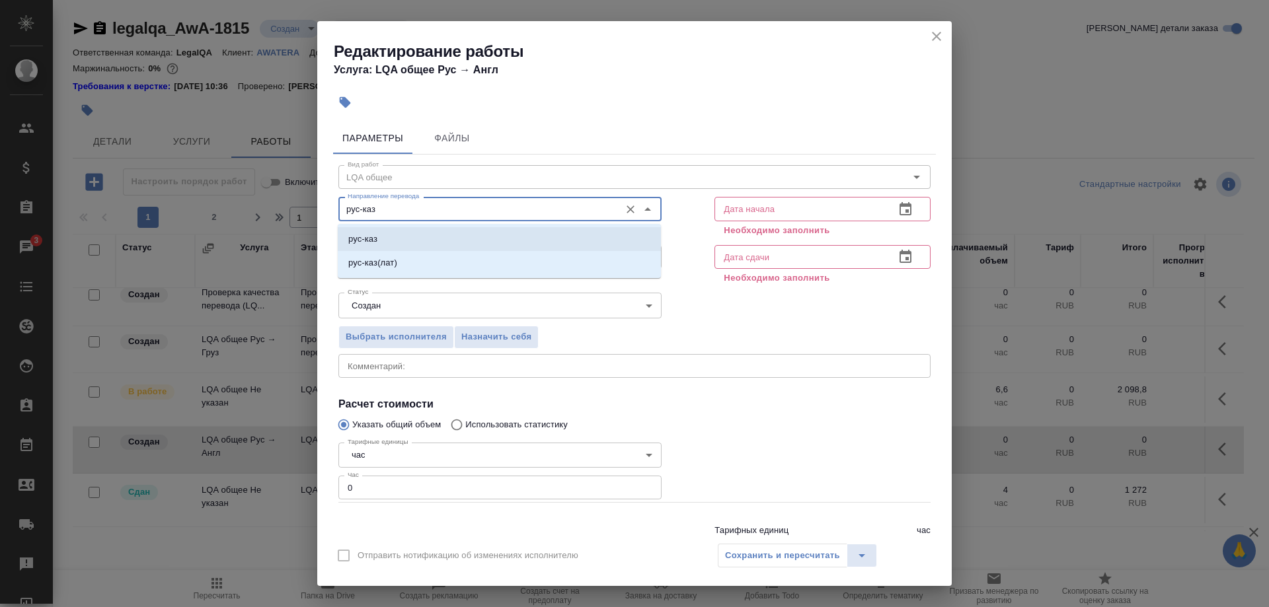
click at [354, 231] on li "рус-каз" at bounding box center [499, 239] width 323 height 24
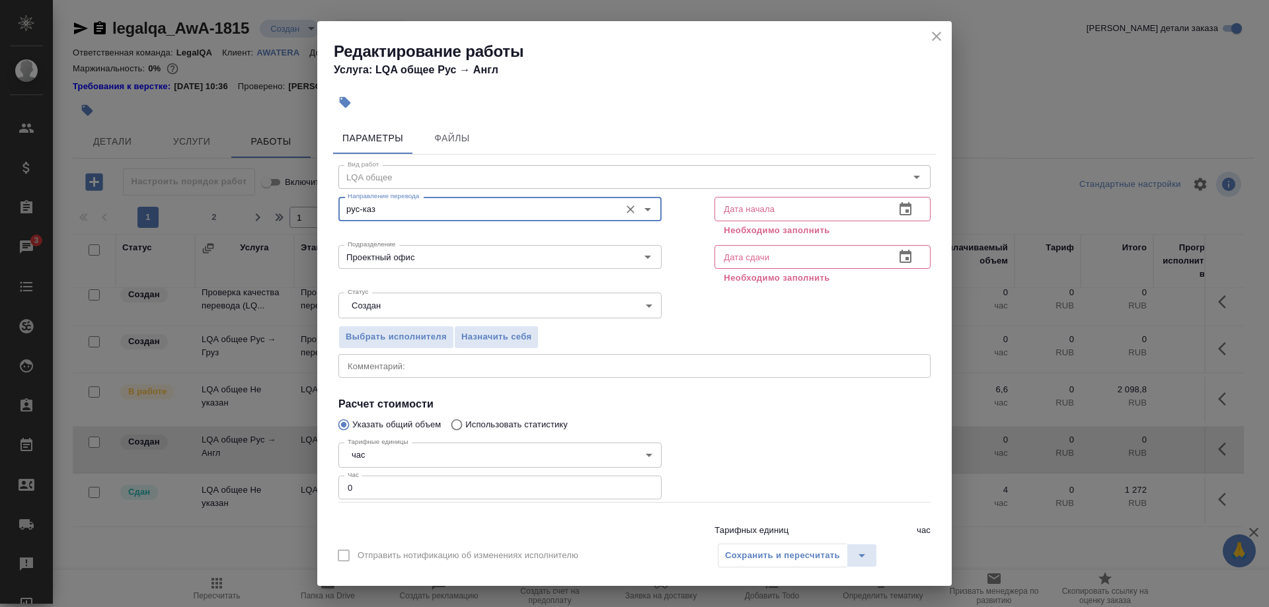
type input "рус-каз"
click at [765, 207] on input "text" at bounding box center [799, 209] width 170 height 24
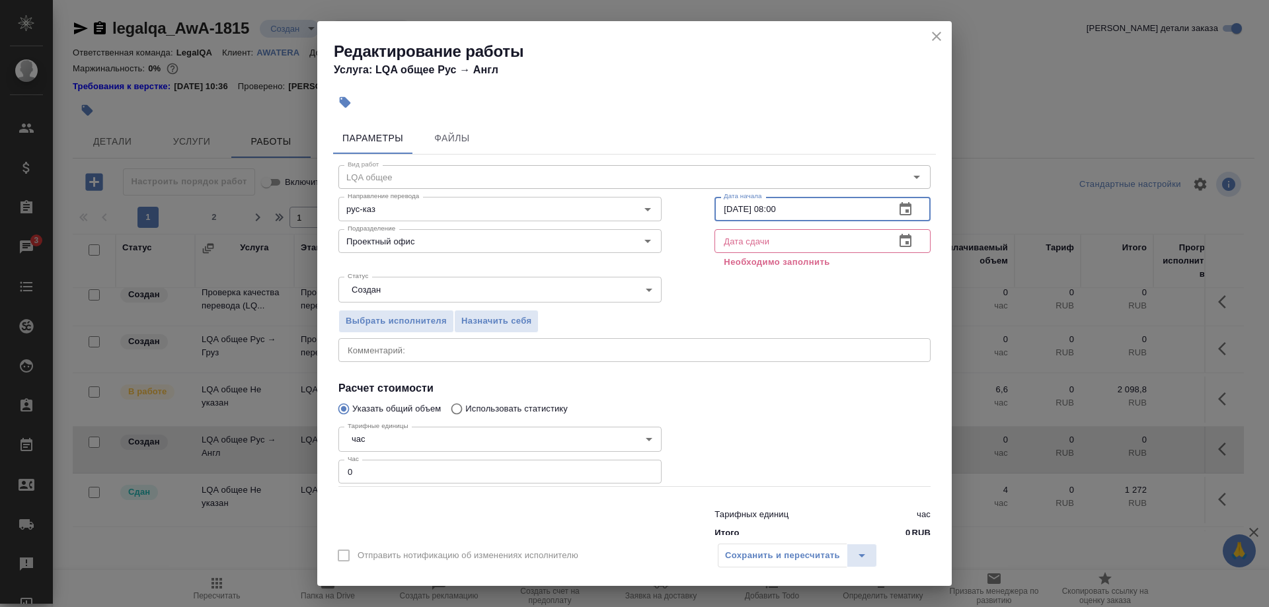
drag, startPoint x: 806, startPoint y: 206, endPoint x: 724, endPoint y: 219, distance: 82.9
click at [724, 219] on input "[DATE] 08:00" at bounding box center [799, 209] width 170 height 24
type input "[DATE] 08:00"
click at [745, 237] on input "text" at bounding box center [799, 241] width 170 height 24
paste input "[DATE] 08:00"
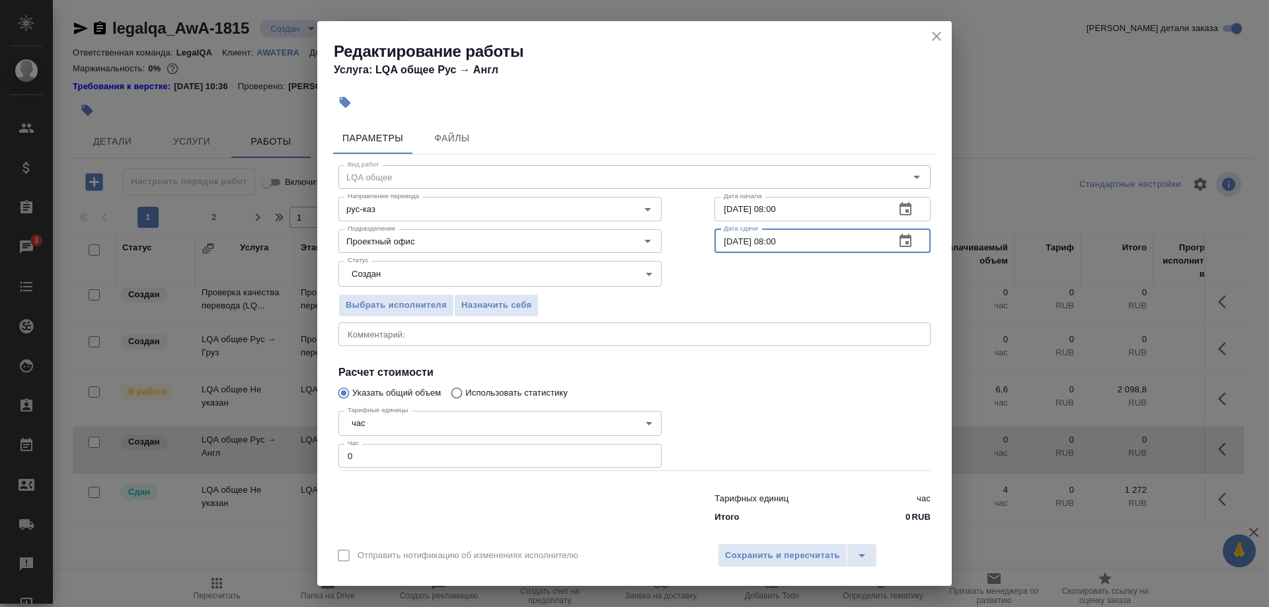
drag, startPoint x: 769, startPoint y: 247, endPoint x: 767, endPoint y: 264, distance: 17.2
click at [770, 247] on input "[DATE] 08:00" at bounding box center [799, 241] width 170 height 24
type input "[DATE] 17:00"
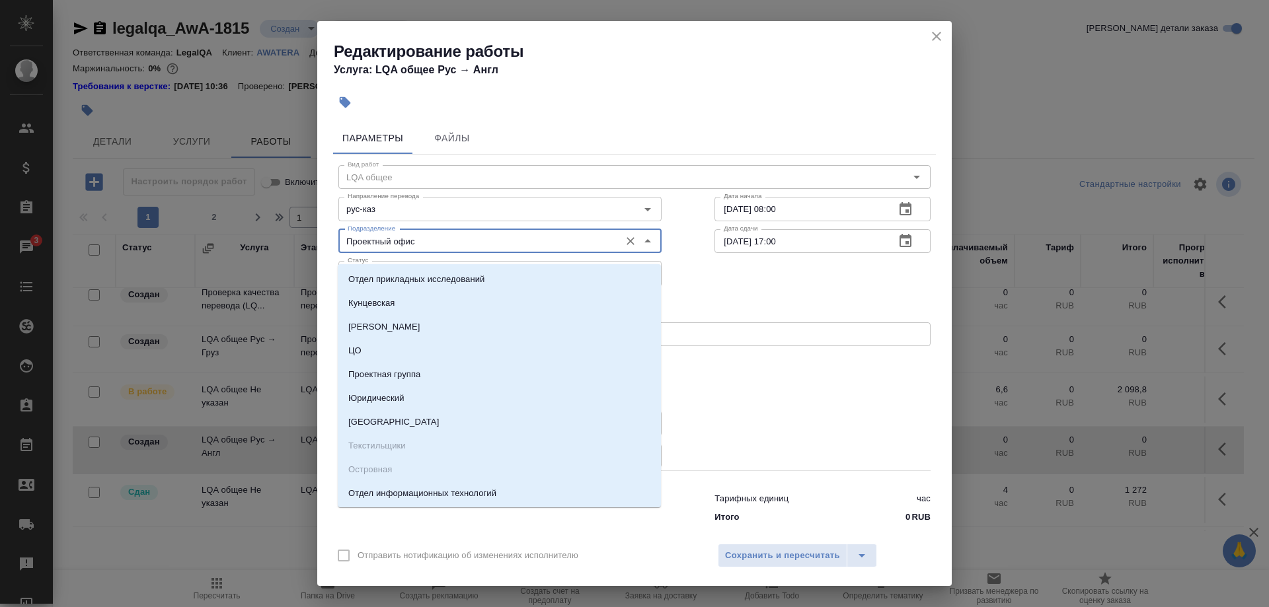
click at [457, 245] on input "Проектный офис" at bounding box center [477, 241] width 271 height 16
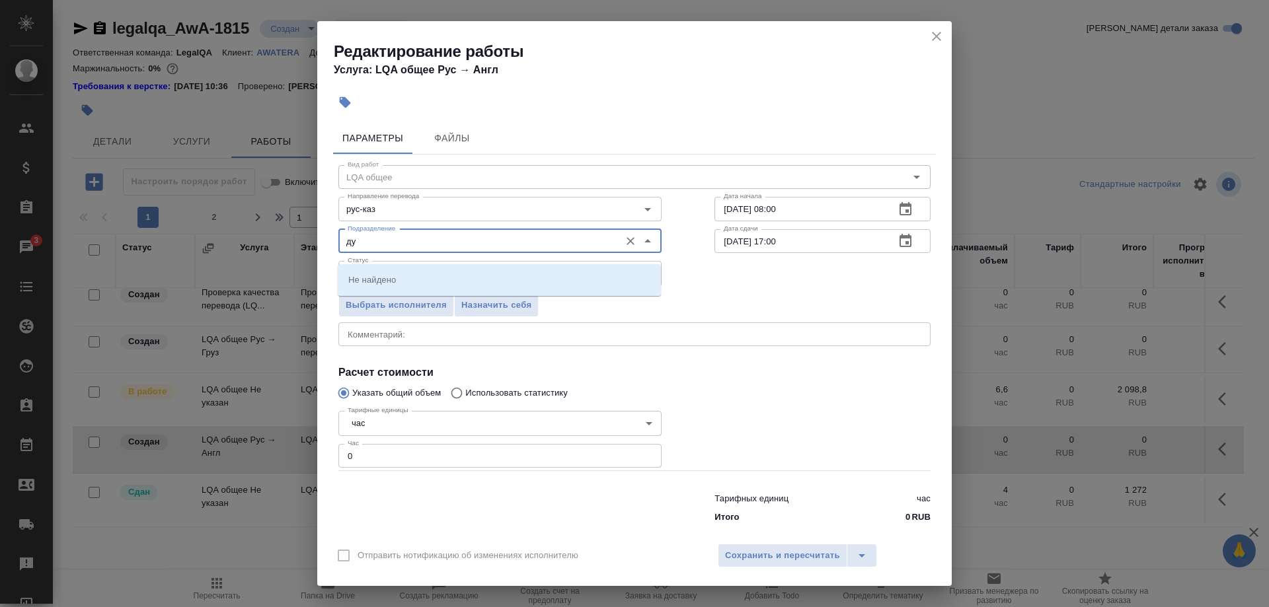
type input "д"
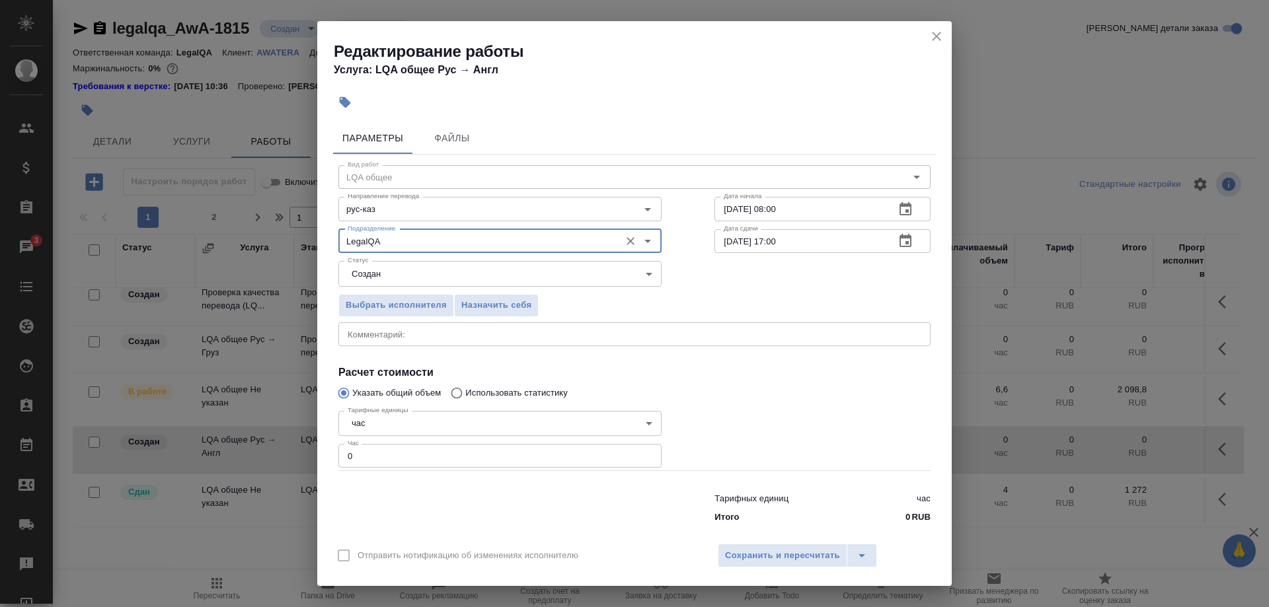
type input "LegalQA"
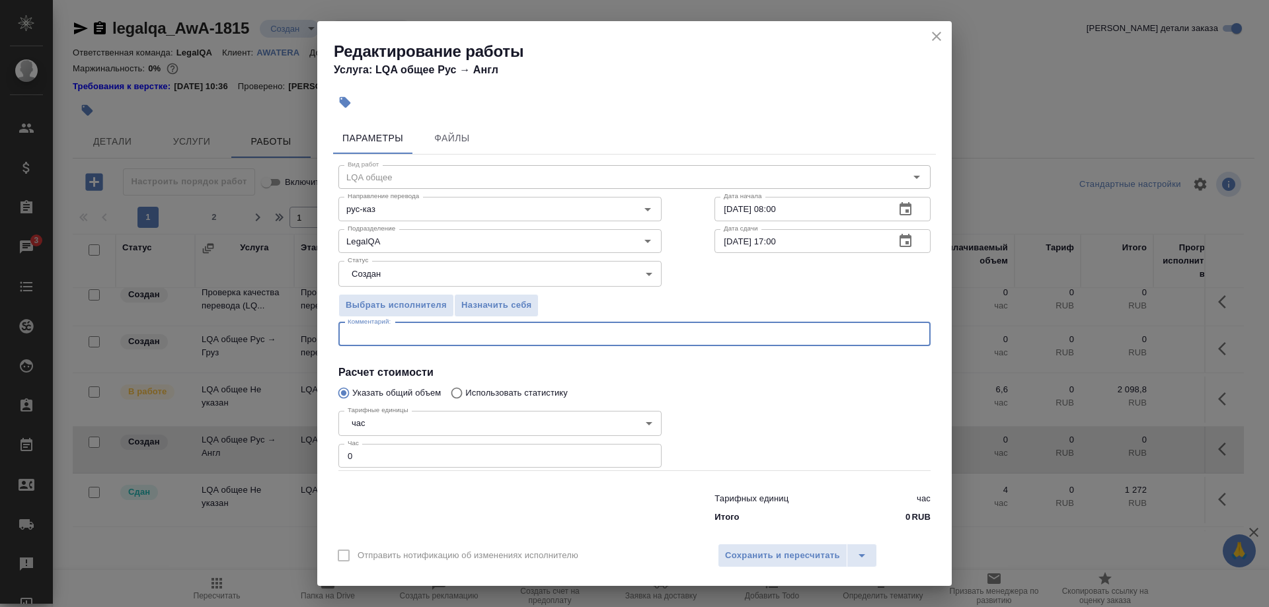
click at [383, 339] on textarea at bounding box center [635, 334] width 574 height 10
type textarea "G"
type textarea "Переписка по заказам, переписка в чатах"
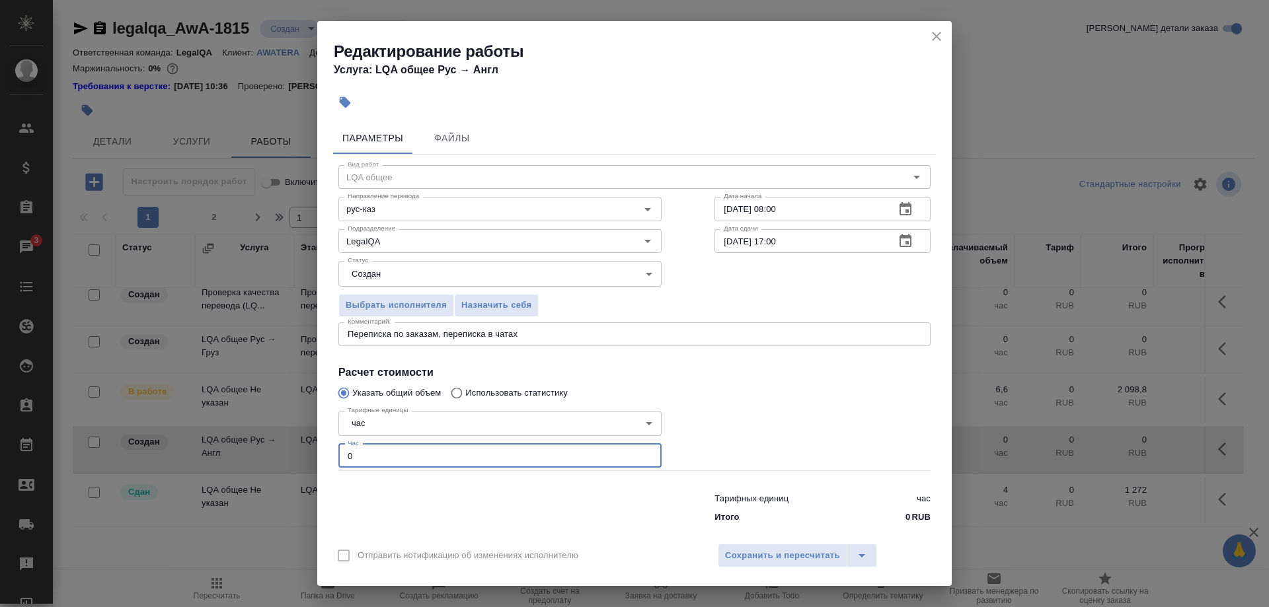
drag, startPoint x: 363, startPoint y: 445, endPoint x: 301, endPoint y: 447, distance: 62.2
click at [338, 447] on input "0" at bounding box center [499, 456] width 323 height 24
type input "1"
click at [586, 336] on div "Переписка по заказам, переписка в чатах x Комментарий:" at bounding box center [634, 334] width 592 height 24
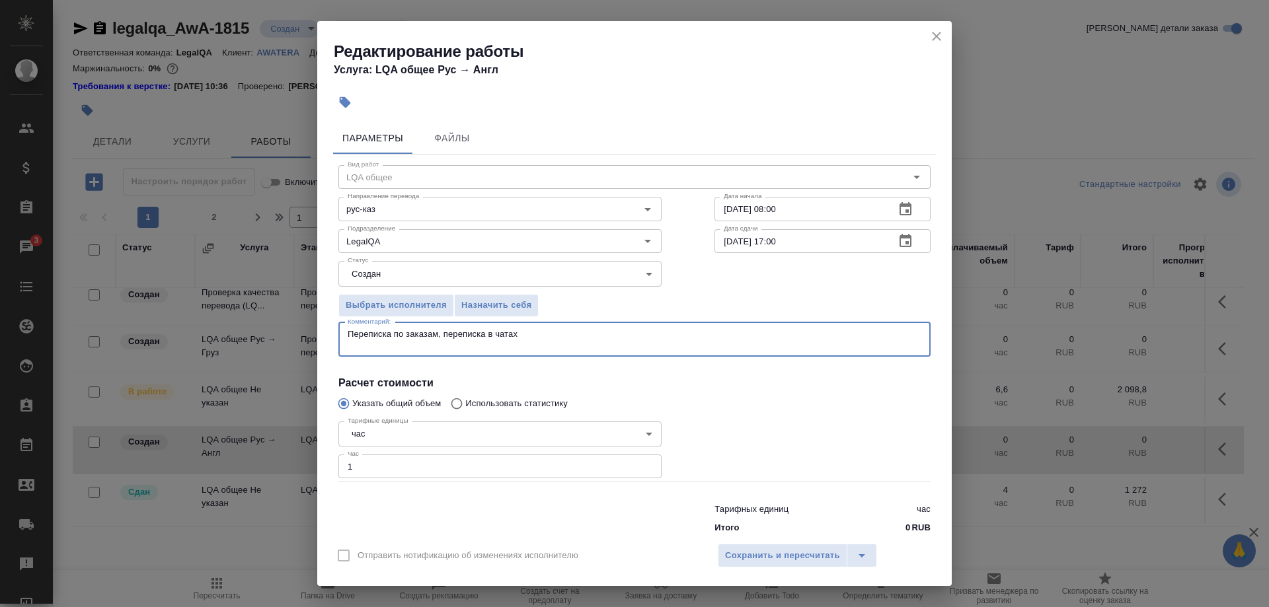
paste textarea "[DATE] 08:00"
click at [605, 338] on textarea "Переписка по заказам, переписка в чатах" at bounding box center [635, 339] width 574 height 20
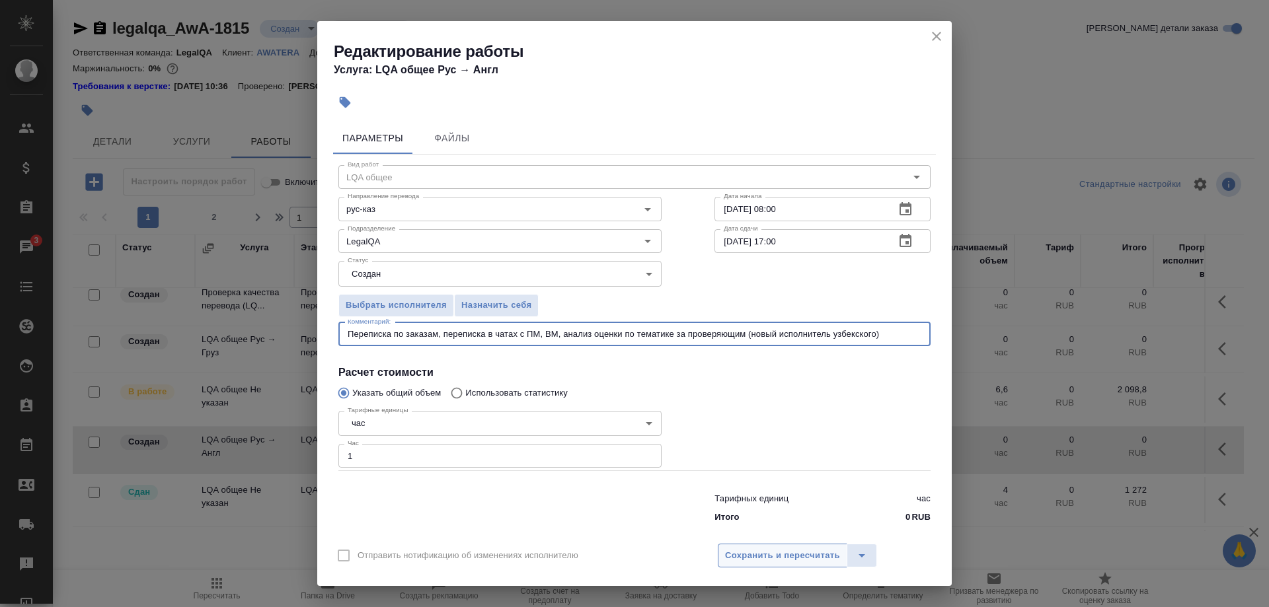
type textarea "Переписка по заказам, переписка в чатах с ПМ, ВМ, анализ оценки по тематике за …"
click at [762, 550] on span "Сохранить и пересчитать" at bounding box center [782, 556] width 115 height 15
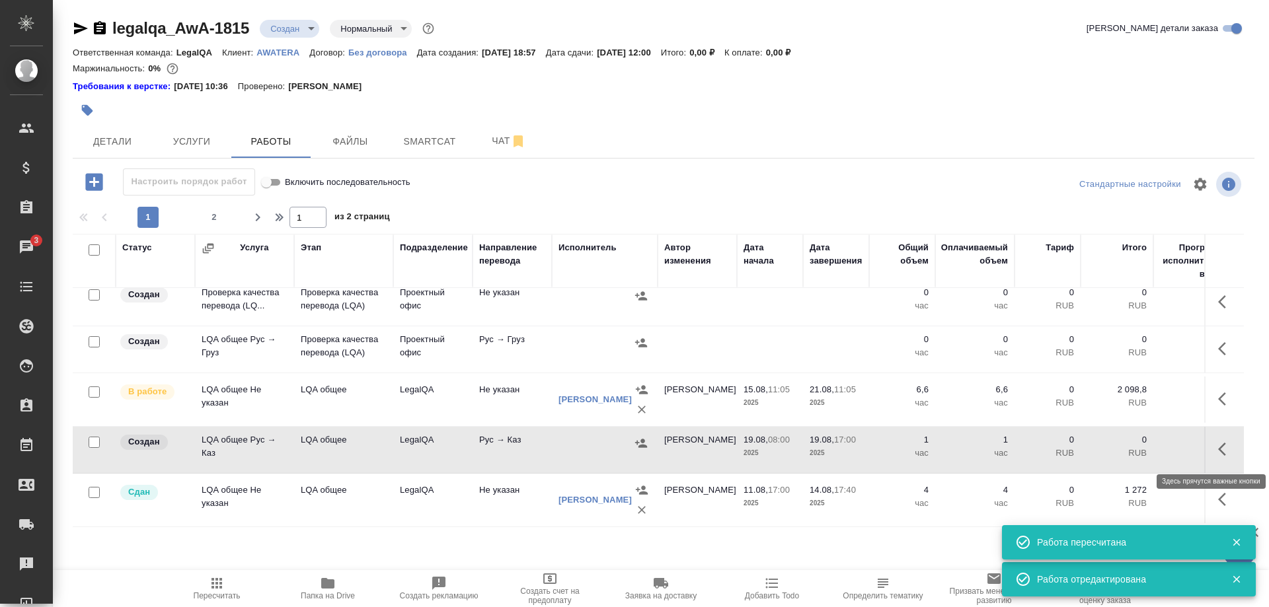
click at [1217, 449] on button "button" at bounding box center [1226, 450] width 32 height 32
click at [1123, 449] on icon "button" at bounding box center [1129, 449] width 16 height 16
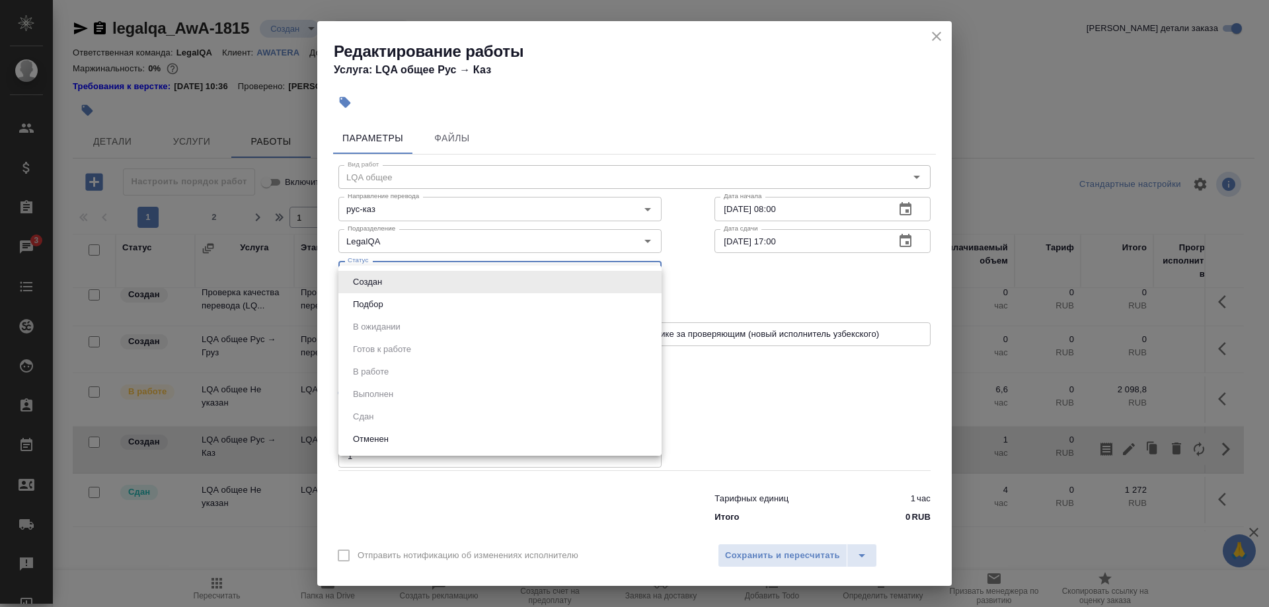
click at [445, 286] on body "🙏 .cls-1 fill:#fff; AWATERA [PERSON_NAME] Спецификации Заказы 3 Чаты Todo Проек…" at bounding box center [634, 303] width 1269 height 607
click at [378, 304] on button "Подбор" at bounding box center [368, 304] width 38 height 15
type input "recruiting"
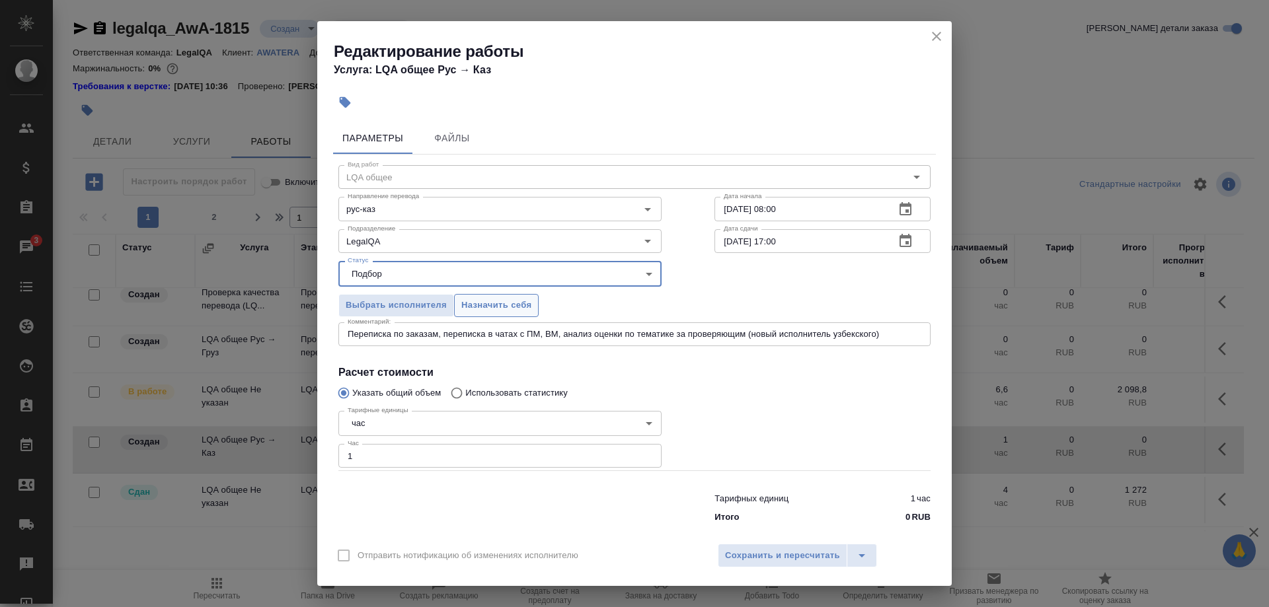
click at [484, 313] on span "Назначить себя" at bounding box center [496, 305] width 70 height 15
click at [744, 549] on span "Сохранить и пересчитать" at bounding box center [782, 556] width 115 height 15
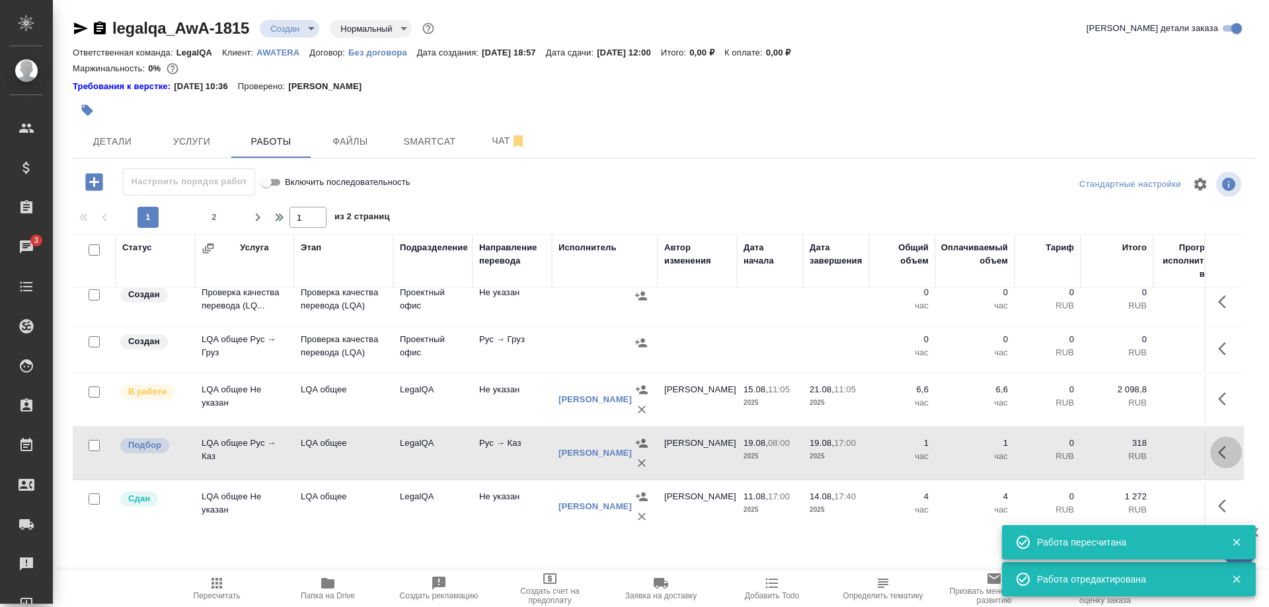
click at [1217, 447] on button "button" at bounding box center [1226, 453] width 32 height 32
click at [1125, 453] on icon "button" at bounding box center [1129, 453] width 16 height 16
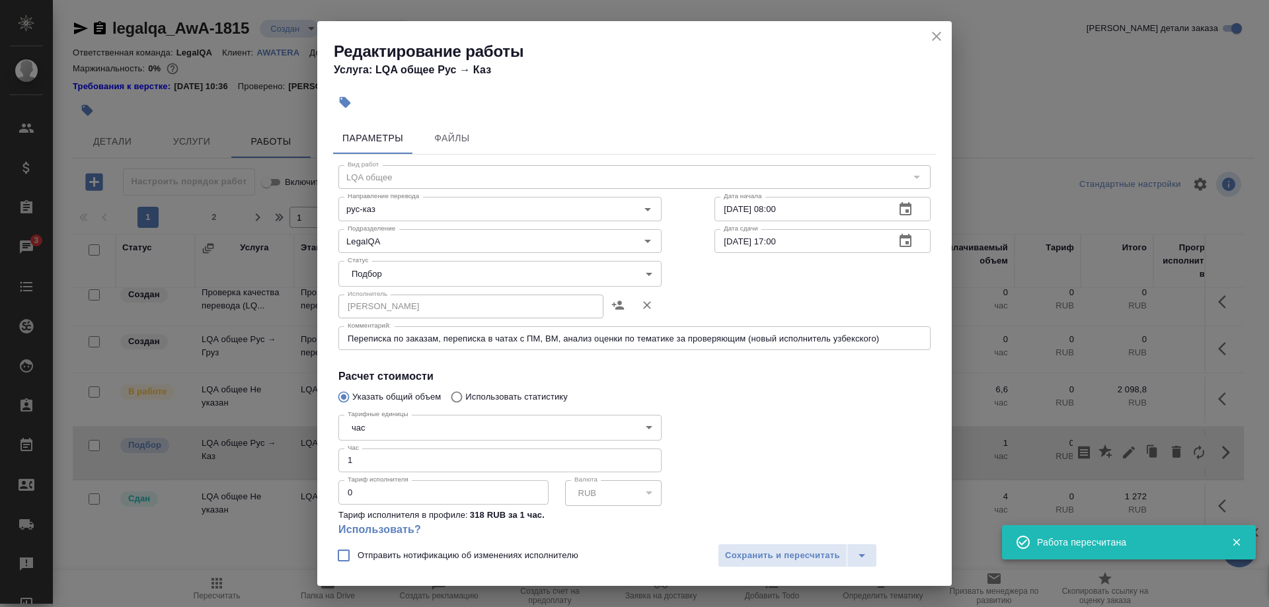
click at [425, 278] on body "🙏 .cls-1 fill:#fff; AWATERA [PERSON_NAME] Спецификации Заказы 3 Чаты Todo Проек…" at bounding box center [634, 303] width 1269 height 607
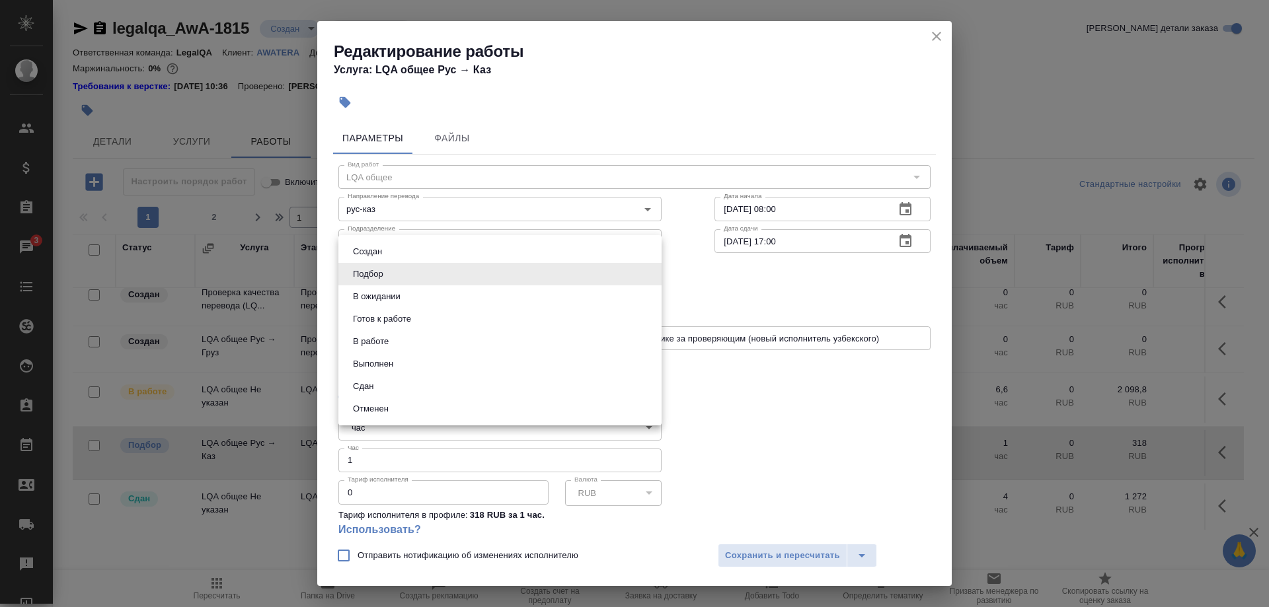
click at [363, 381] on button "Сдан" at bounding box center [363, 386] width 28 height 15
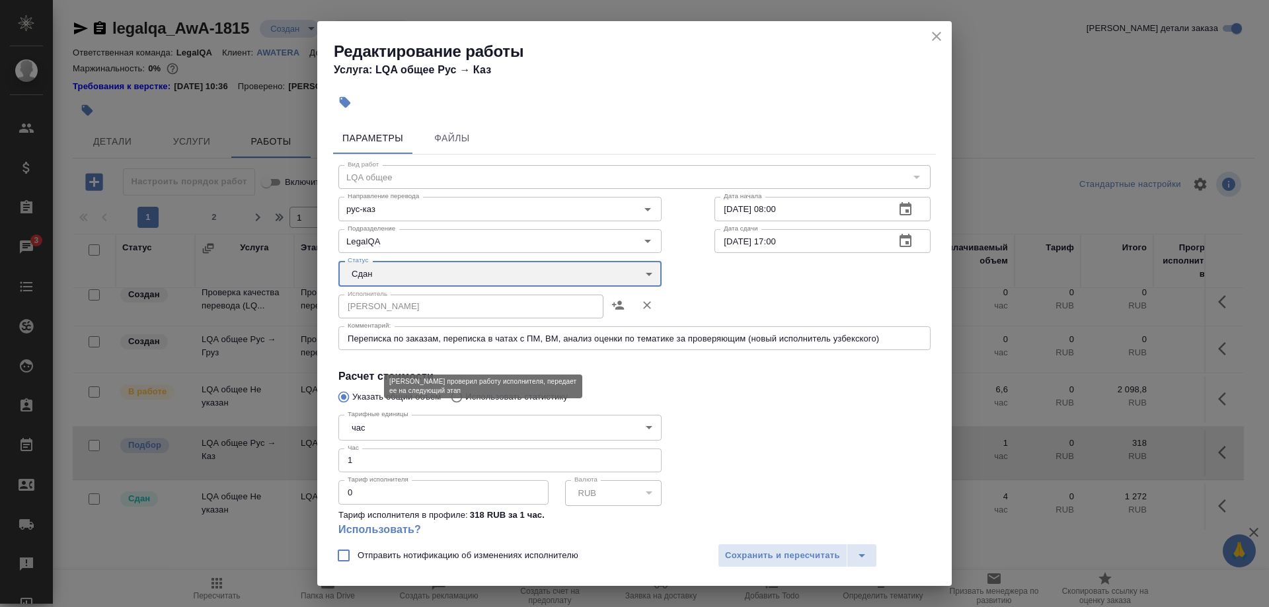
type input "closed"
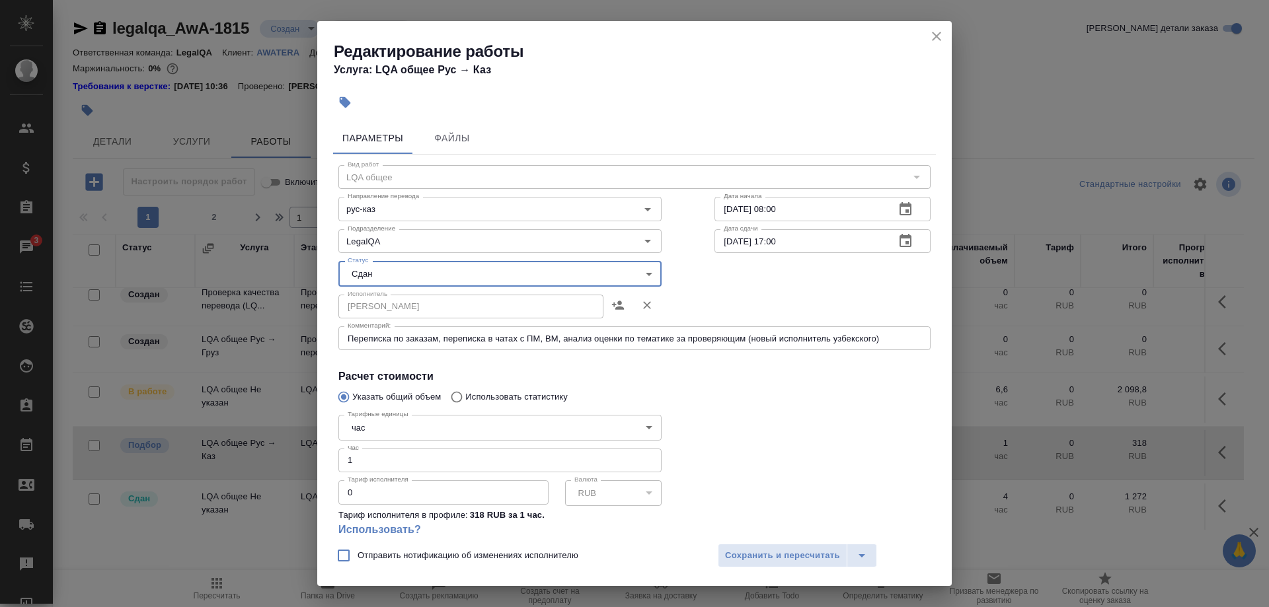
click at [730, 542] on div "Отправить нотификацию об изменениях исполнителю Сохранить и пересчитать" at bounding box center [634, 560] width 634 height 51
click at [746, 553] on span "Сохранить и пересчитать" at bounding box center [782, 556] width 115 height 15
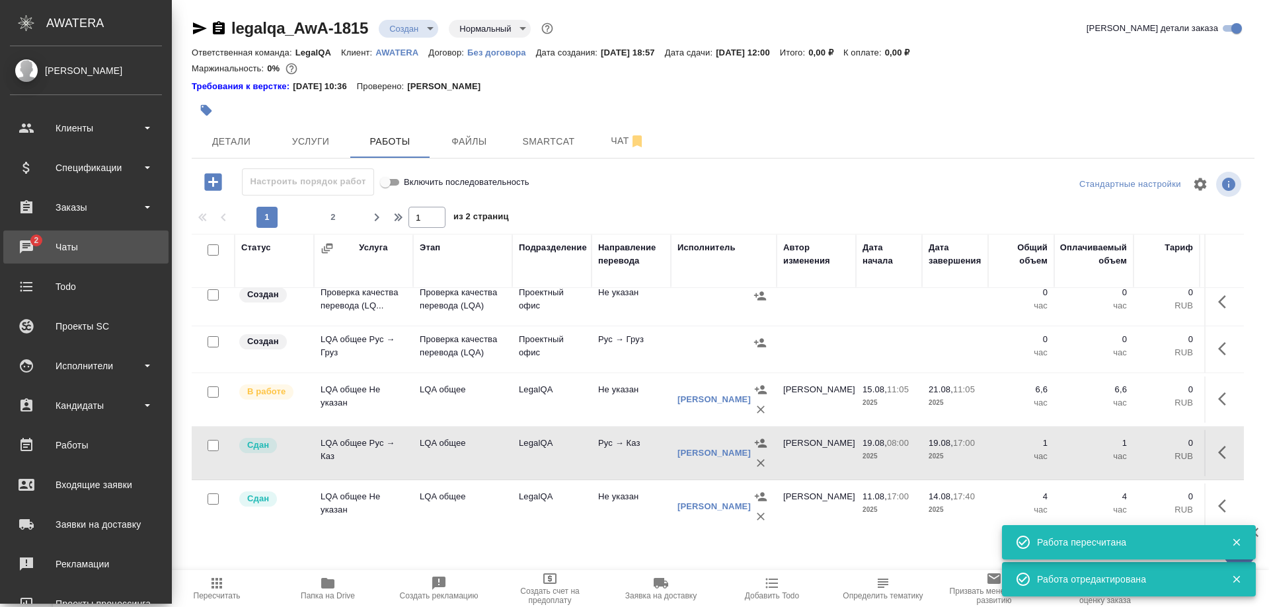
click at [32, 240] on div "Чаты" at bounding box center [86, 247] width 152 height 20
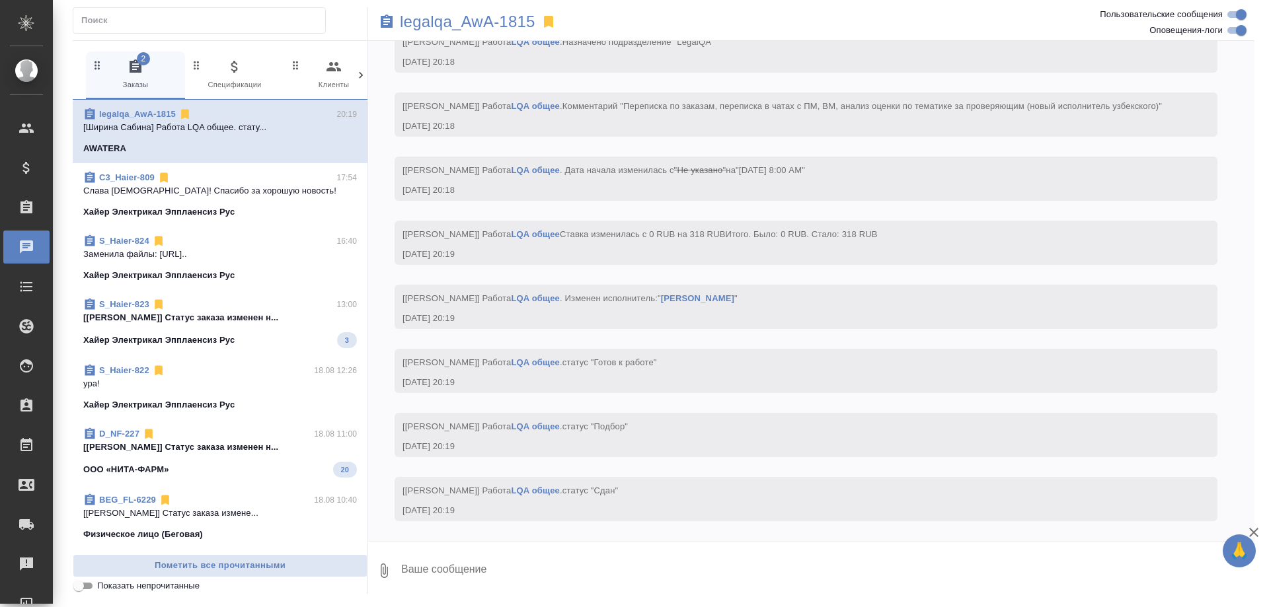
scroll to position [11426, 0]
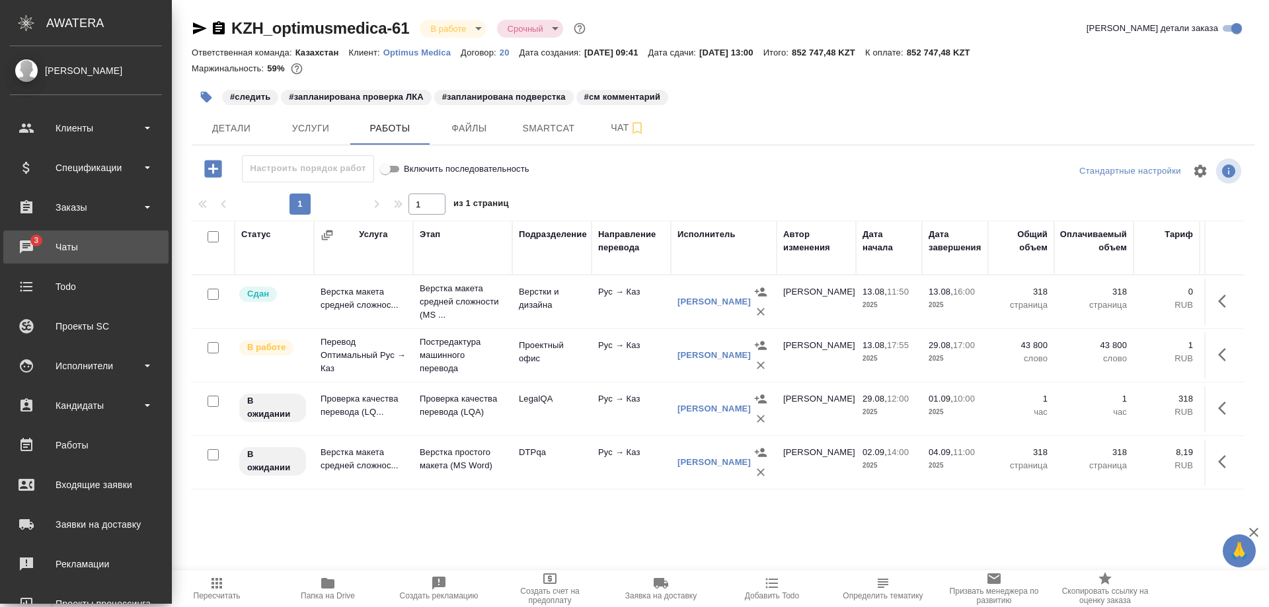
click at [26, 253] on div "Чаты" at bounding box center [86, 247] width 152 height 20
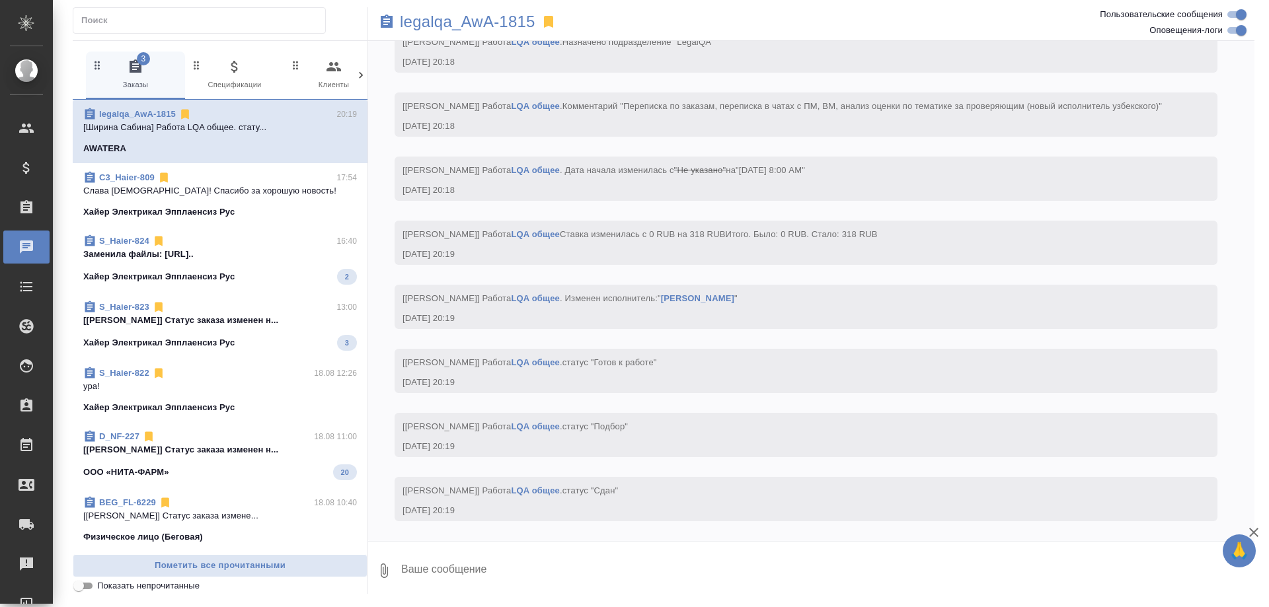
scroll to position [11426, 0]
click at [242, 280] on div "Хайер Электрикал Эпплаенсиз Рус 2" at bounding box center [220, 277] width 274 height 16
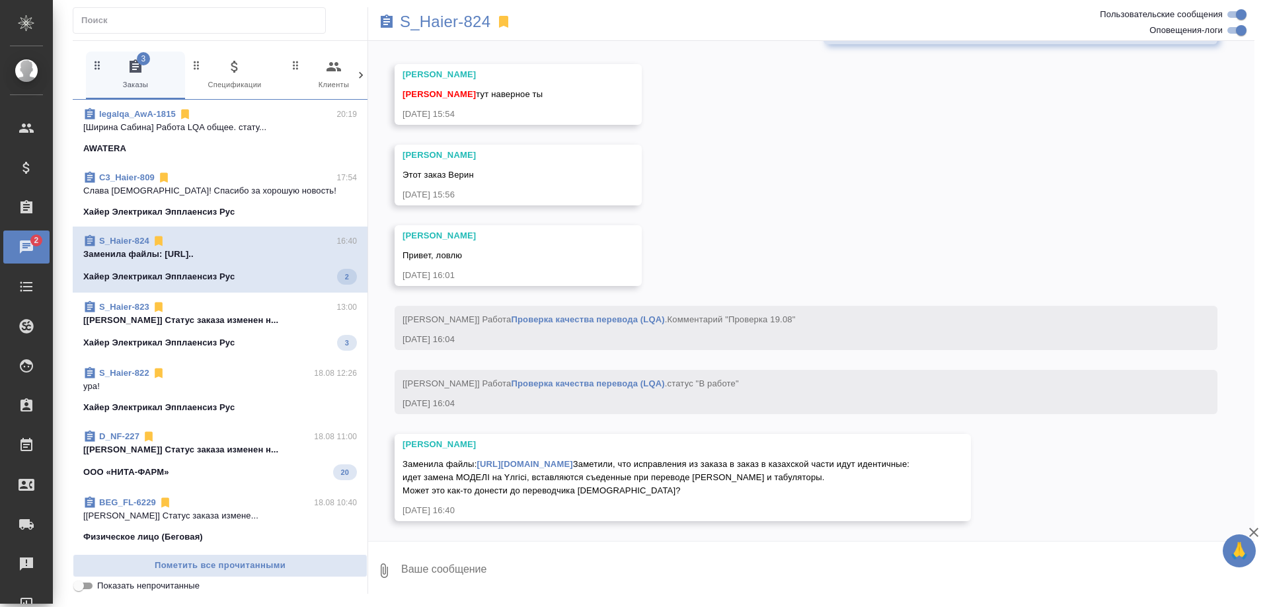
scroll to position [7380, 0]
